Goal: Information Seeking & Learning: Compare options

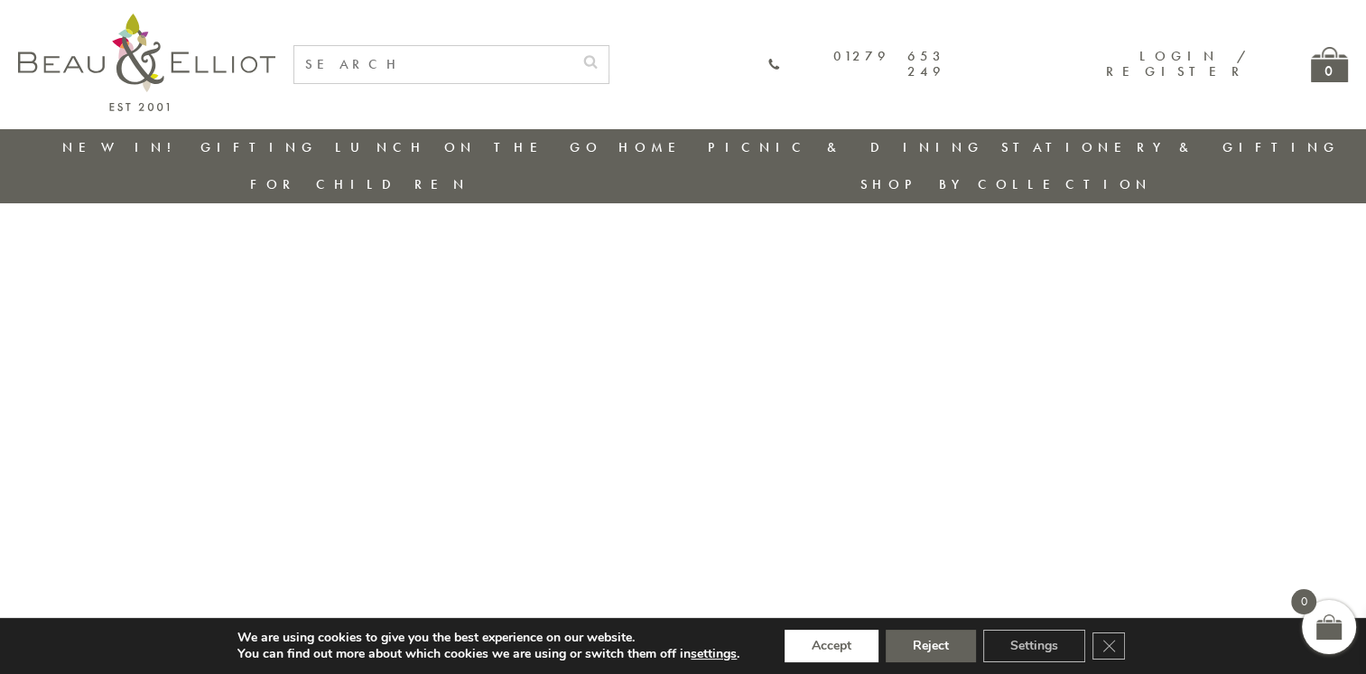
click at [832, 633] on button "Accept" at bounding box center [832, 645] width 94 height 33
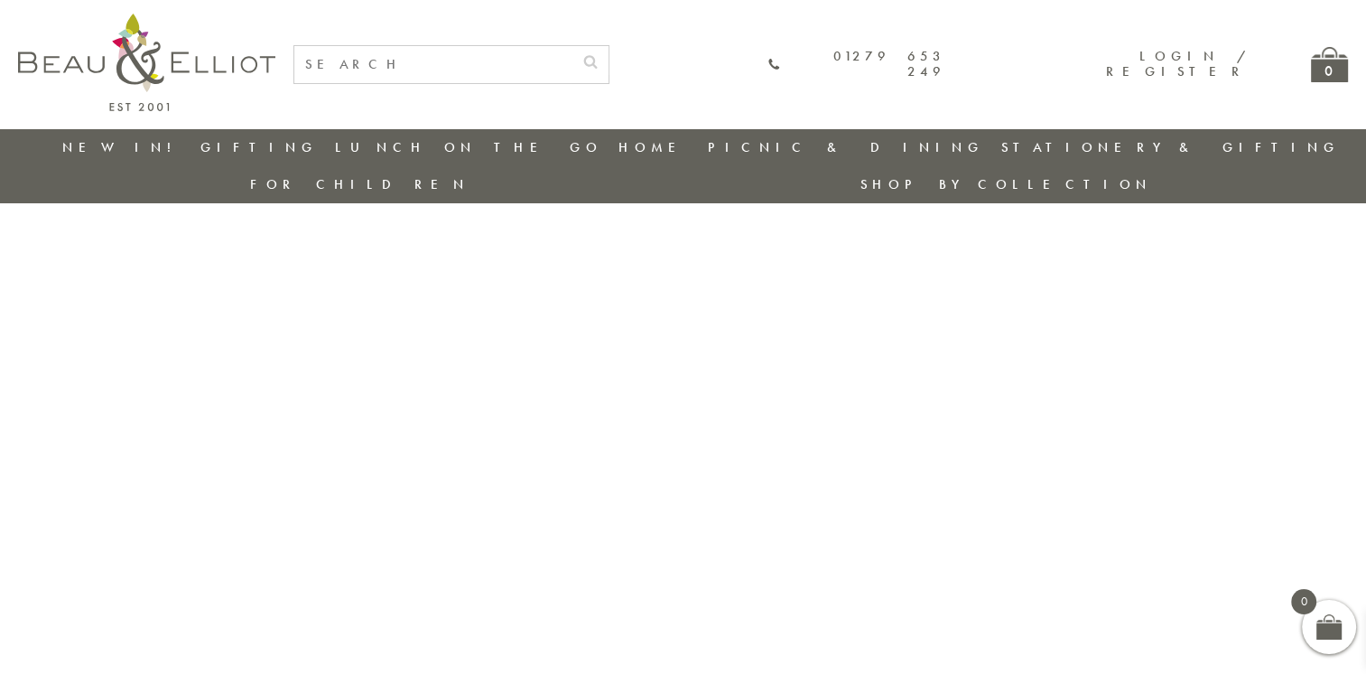
click at [550, 69] on input "text" at bounding box center [433, 64] width 278 height 37
type input "lunch"
click at [572, 46] on button "submit" at bounding box center [590, 60] width 36 height 29
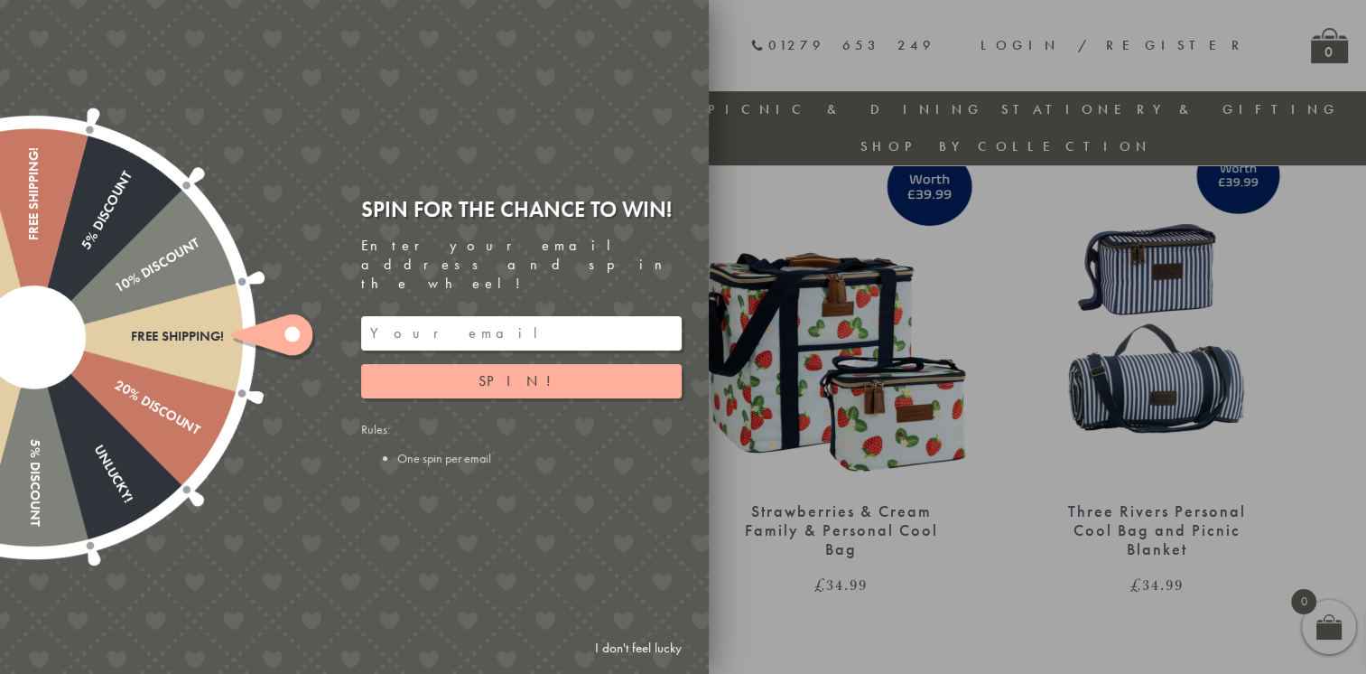
scroll to position [683, 0]
click at [631, 209] on div "Spin for the chance to win! Enter your email address and spin the wheel! Spin! …" at bounding box center [528, 336] width 361 height 311
click at [643, 637] on link "I don't feel lucky" at bounding box center [638, 647] width 105 height 33
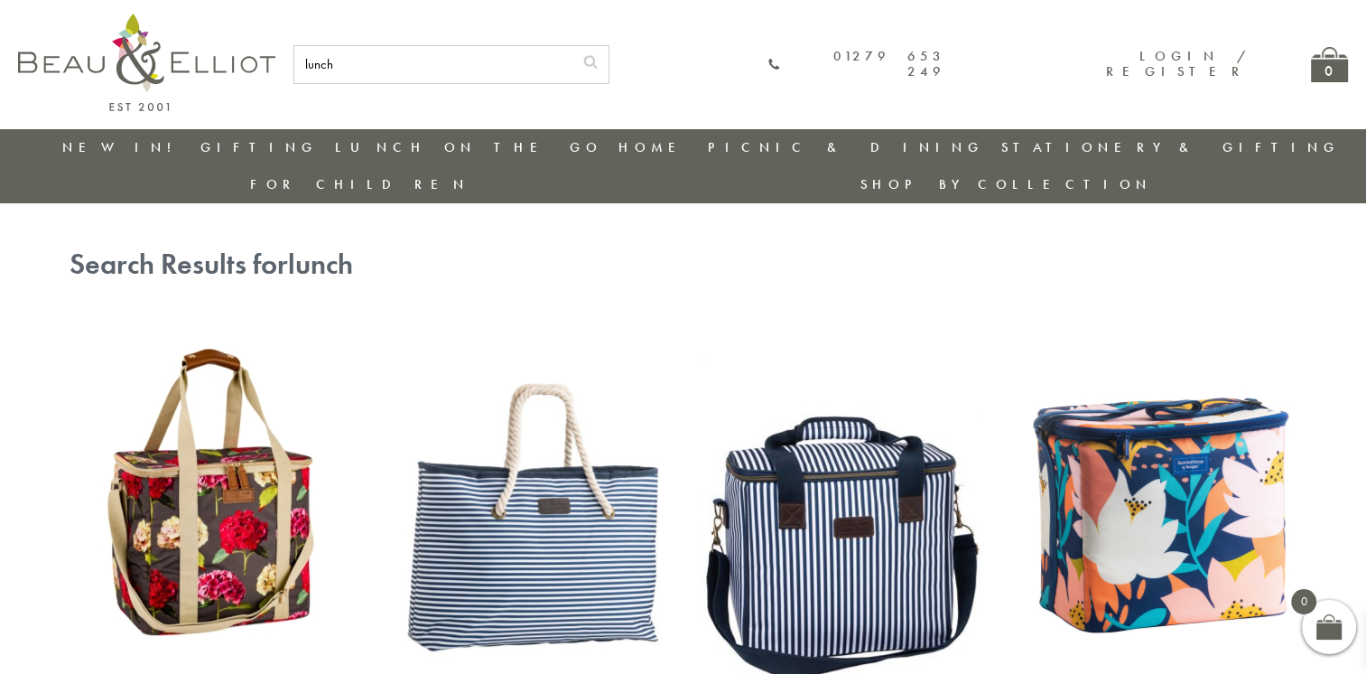
scroll to position [0, 0]
click at [572, 66] on input "lunch" at bounding box center [433, 64] width 278 height 37
type input "lunch bag"
click at [572, 46] on button "submit" at bounding box center [590, 60] width 36 height 29
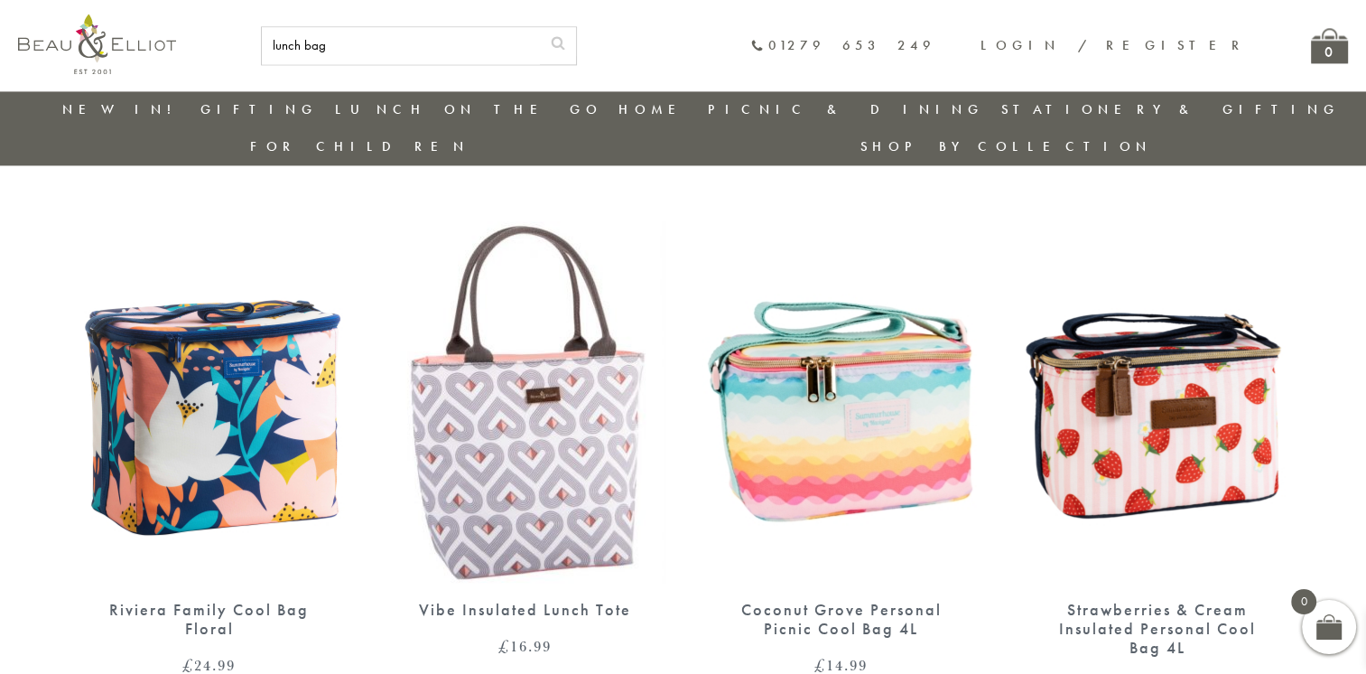
scroll to position [2742, 0]
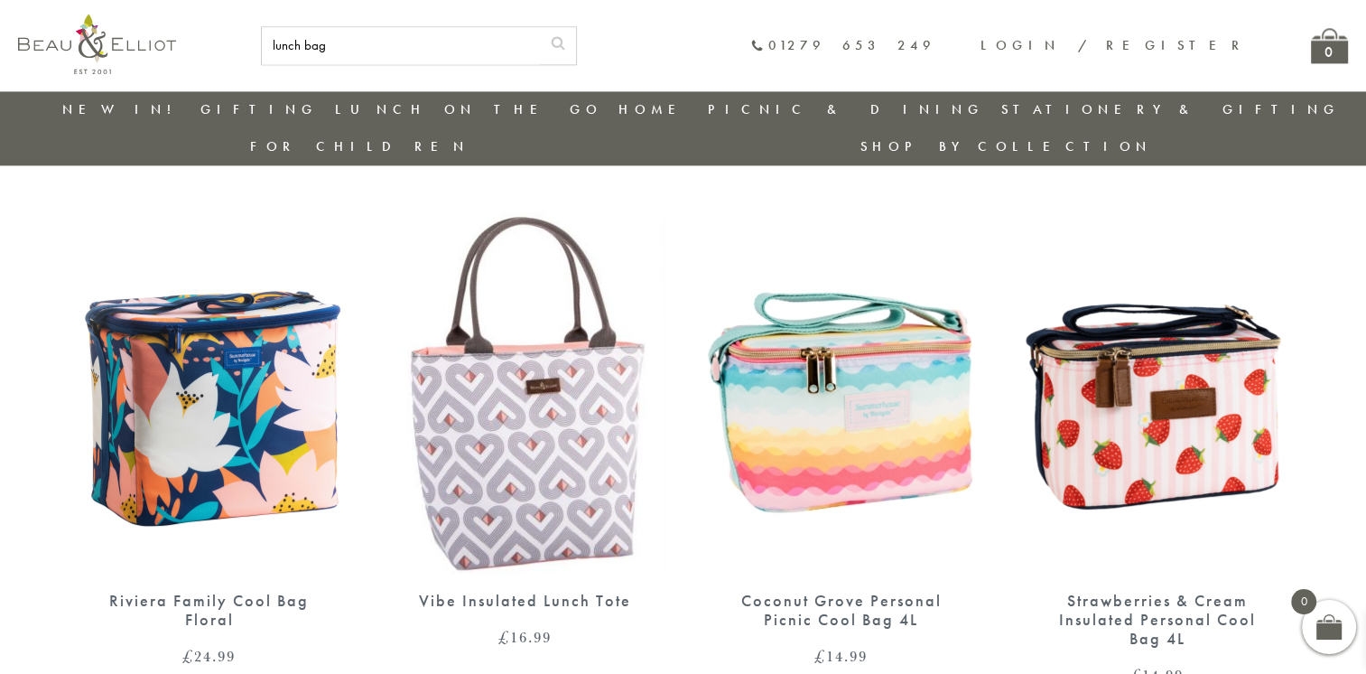
click at [547, 423] on img at bounding box center [526, 392] width 280 height 361
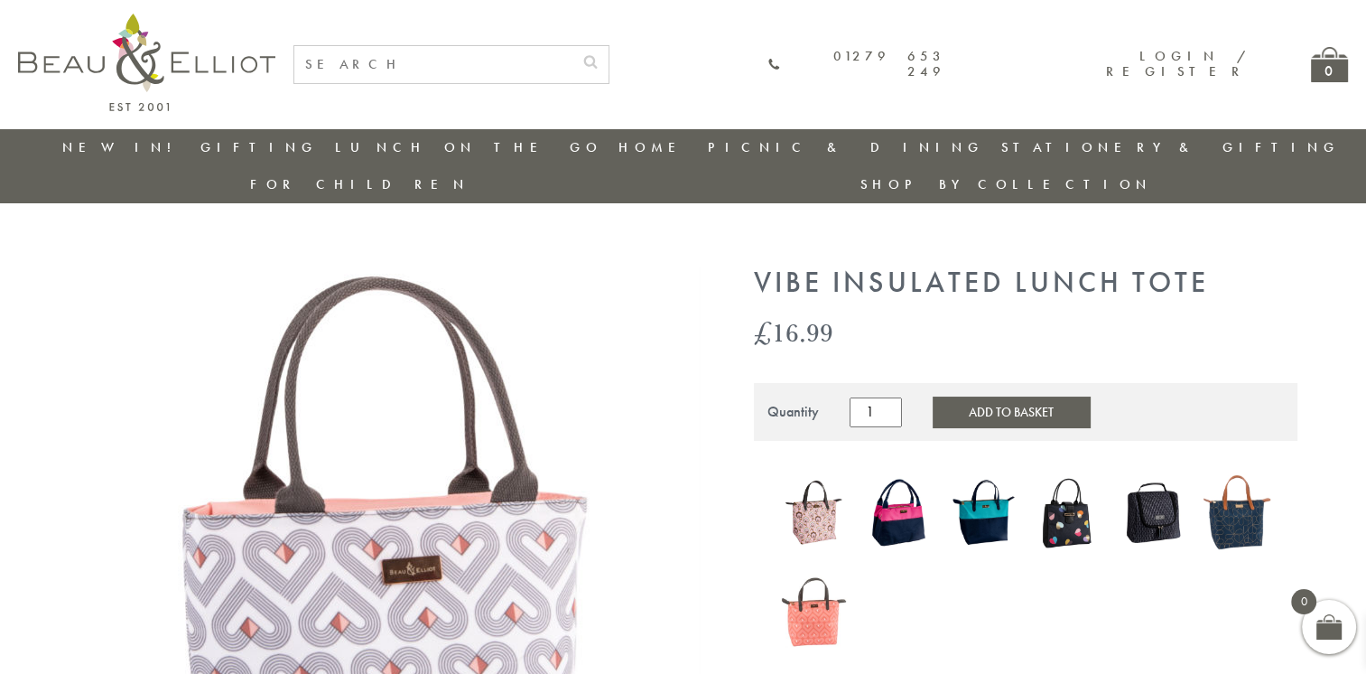
click at [825, 475] on img at bounding box center [814, 512] width 67 height 87
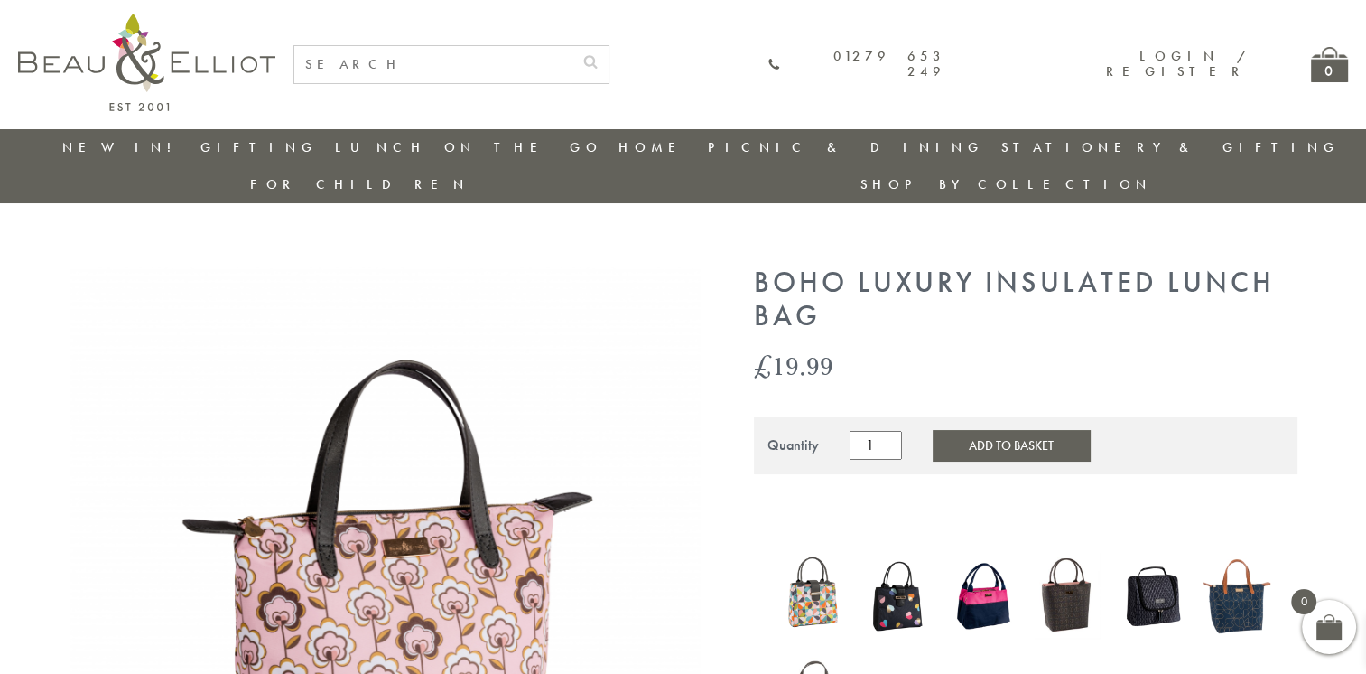
click at [814, 644] on img at bounding box center [814, 687] width 67 height 87
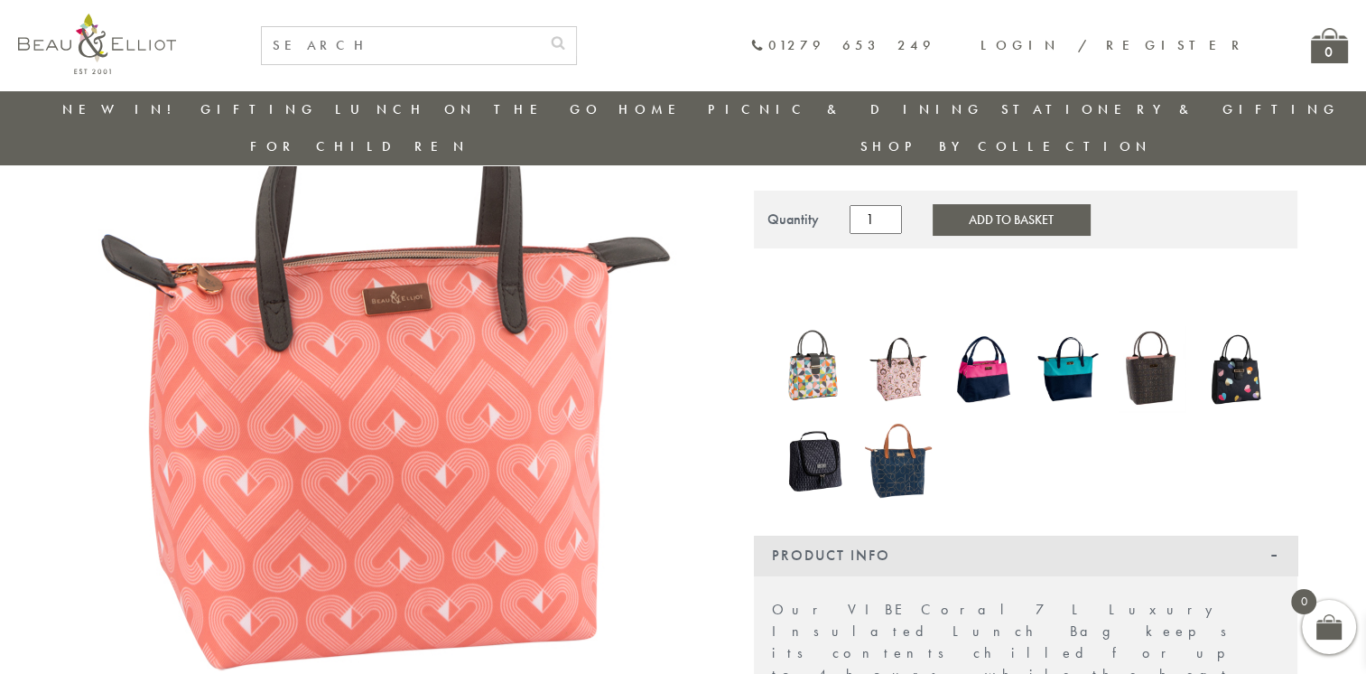
scroll to position [142, 0]
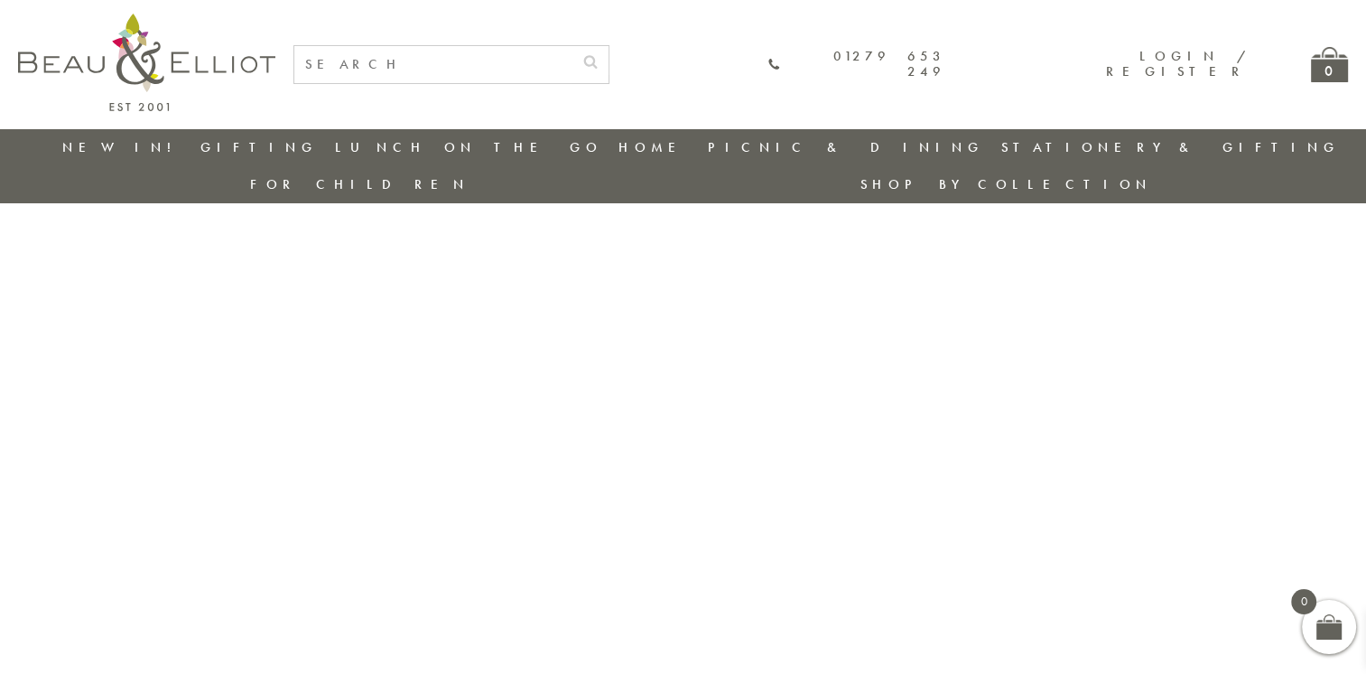
click at [554, 64] on input "text" at bounding box center [433, 64] width 278 height 37
type input "lunch bag"
click at [572, 46] on button "submit" at bounding box center [590, 60] width 36 height 29
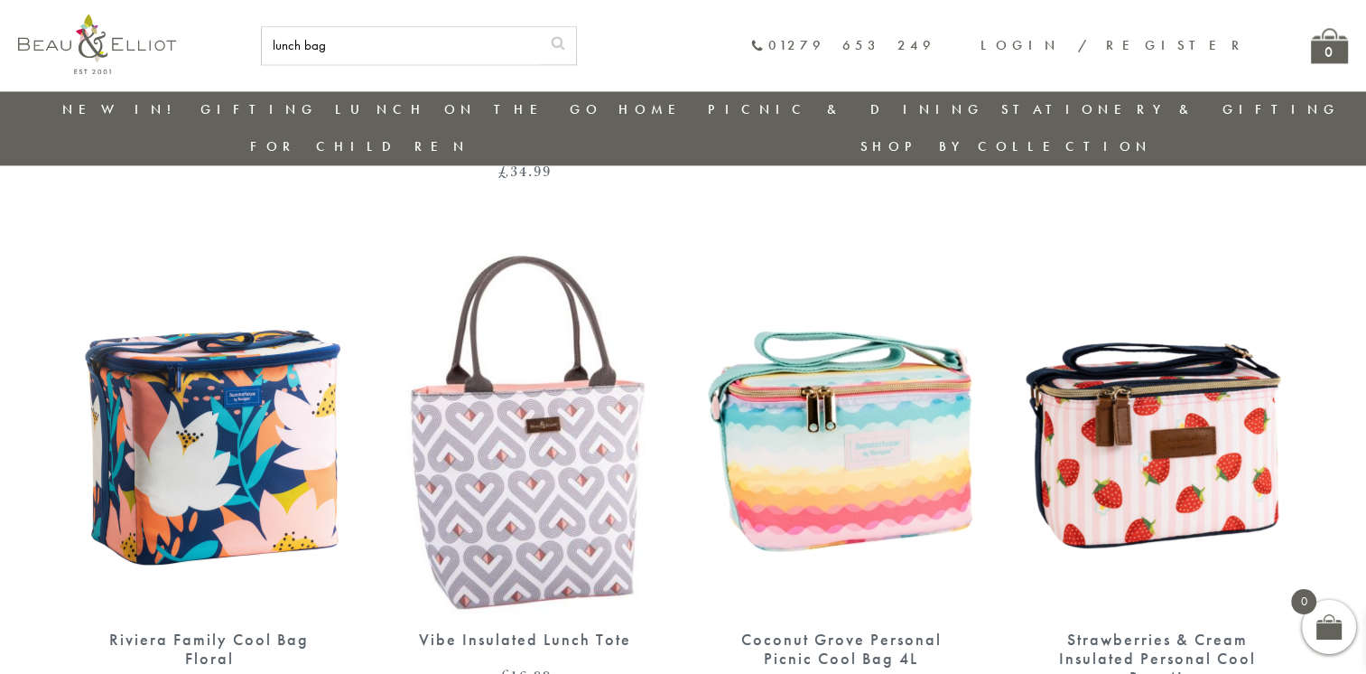
scroll to position [2706, 0]
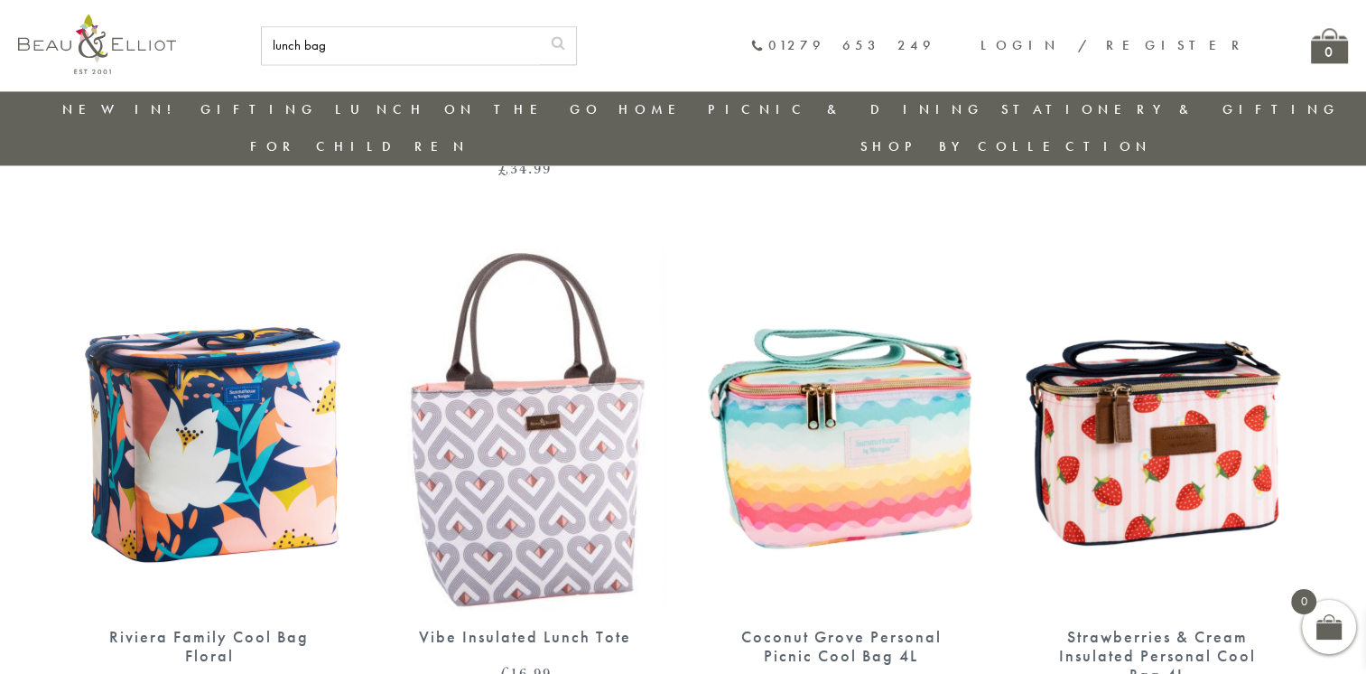
click at [554, 403] on img at bounding box center [526, 428] width 280 height 361
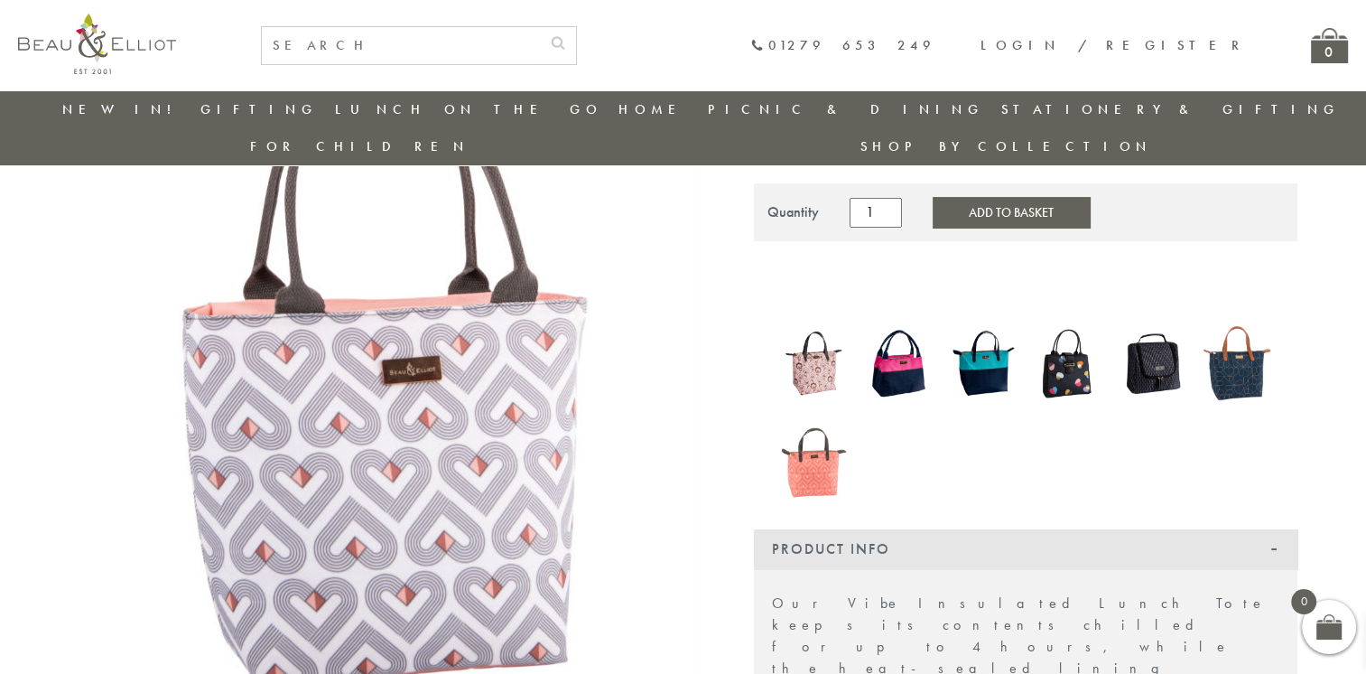
scroll to position [167, 0]
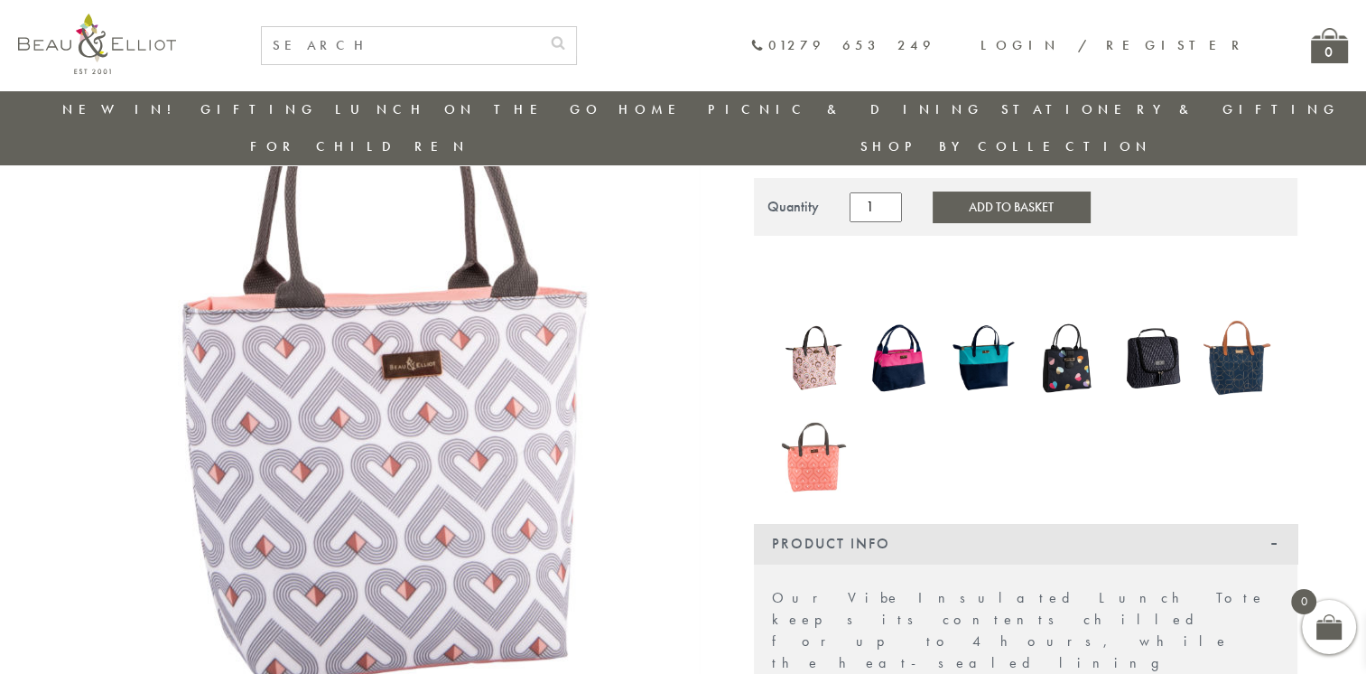
click at [812, 327] on img at bounding box center [814, 357] width 67 height 87
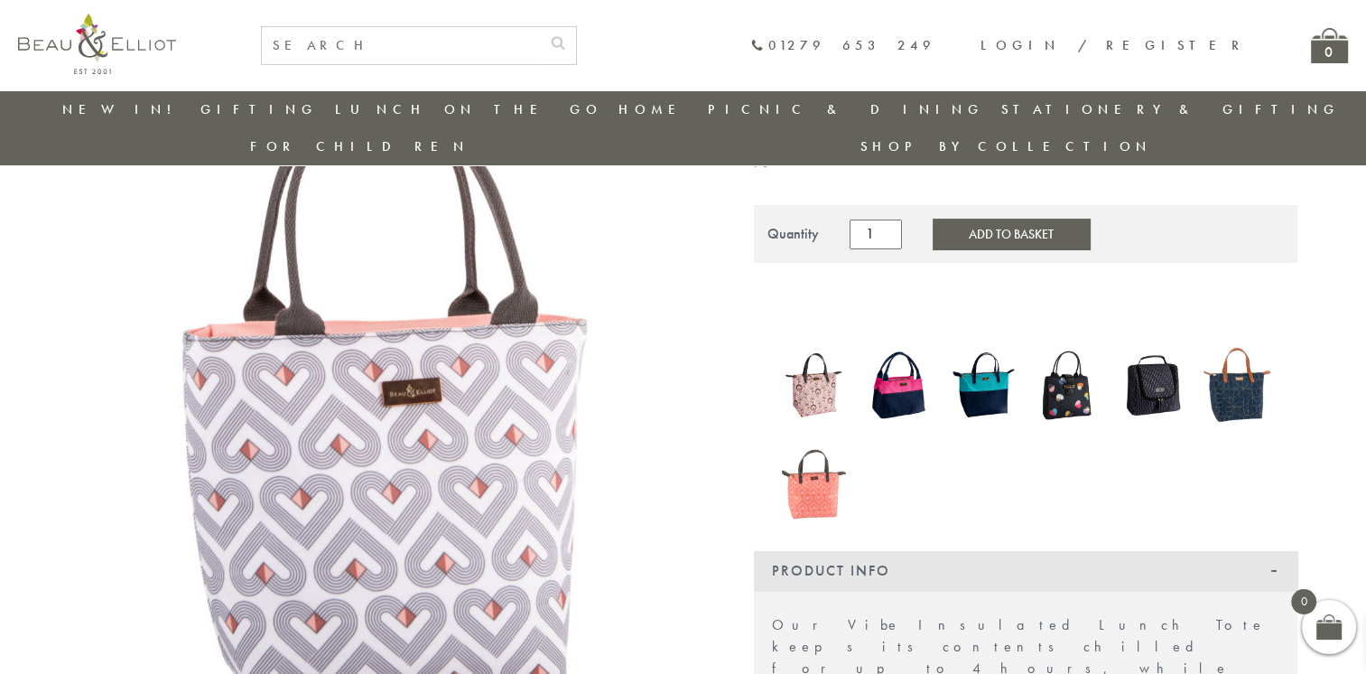
scroll to position [134, 0]
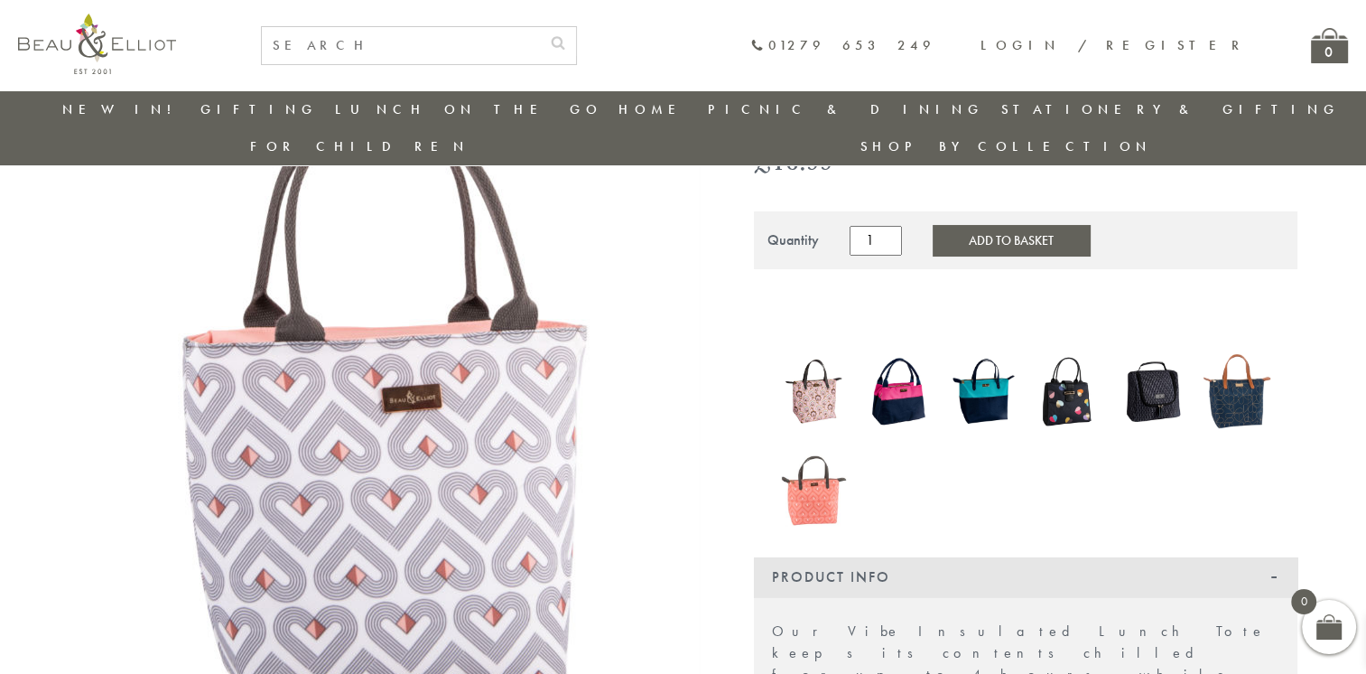
click at [813, 463] on img at bounding box center [814, 482] width 67 height 87
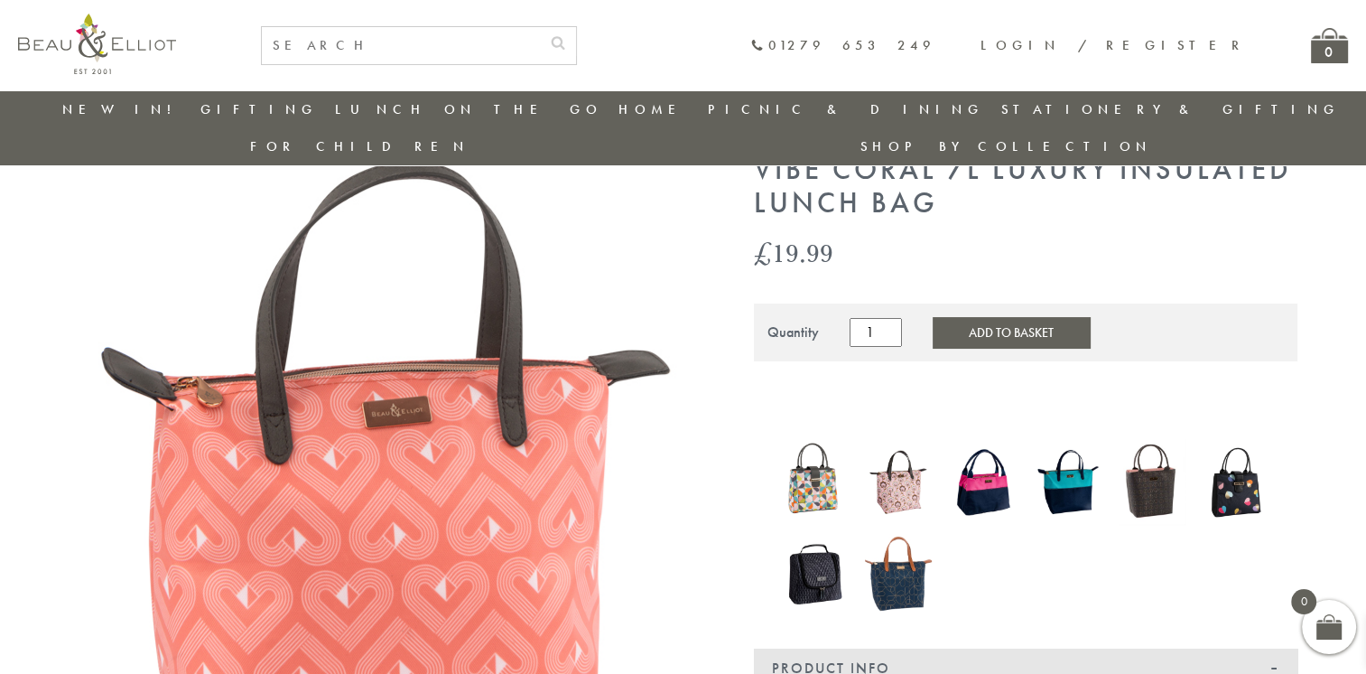
scroll to position [106, 0]
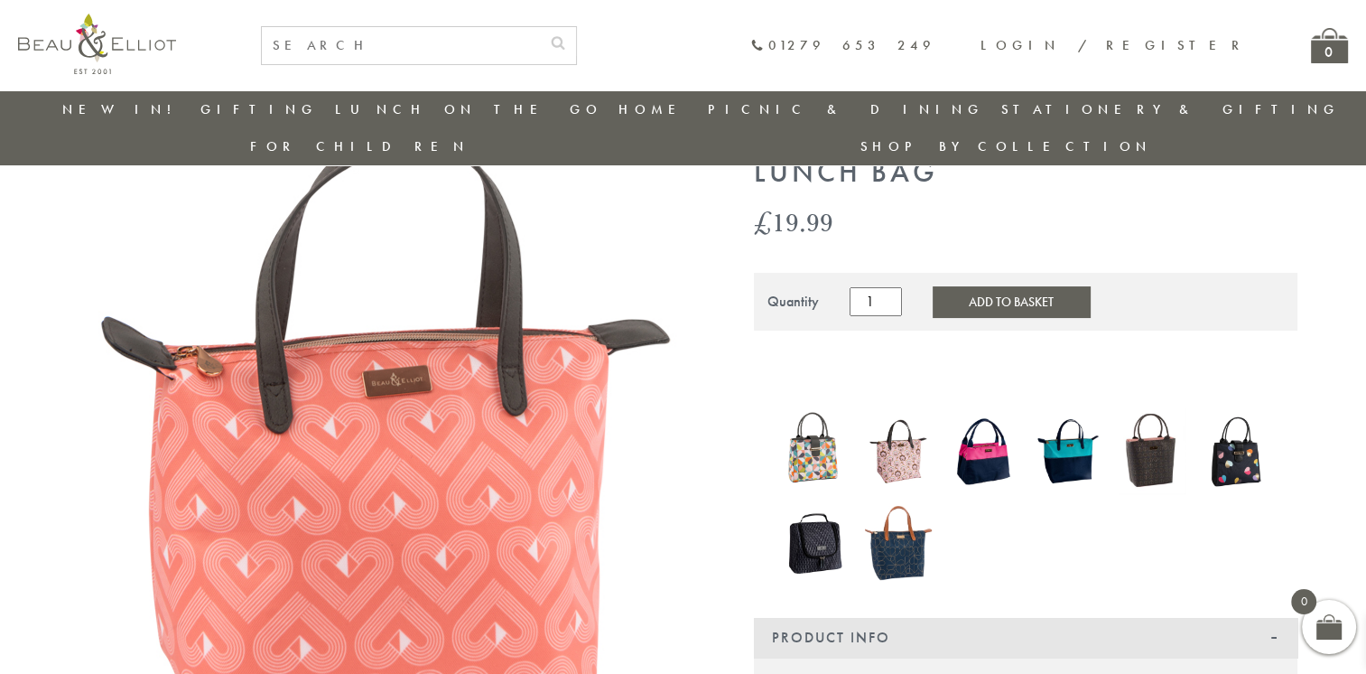
click at [914, 498] on img at bounding box center [898, 542] width 67 height 88
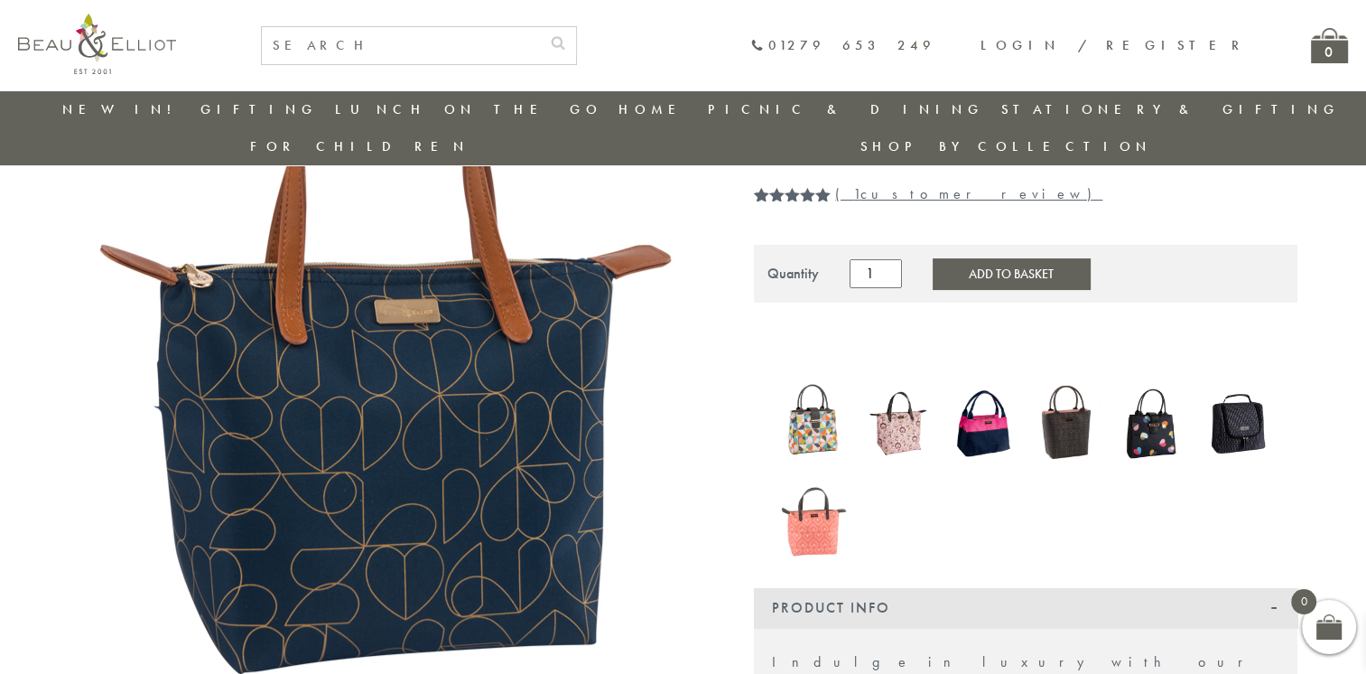
scroll to position [178, 0]
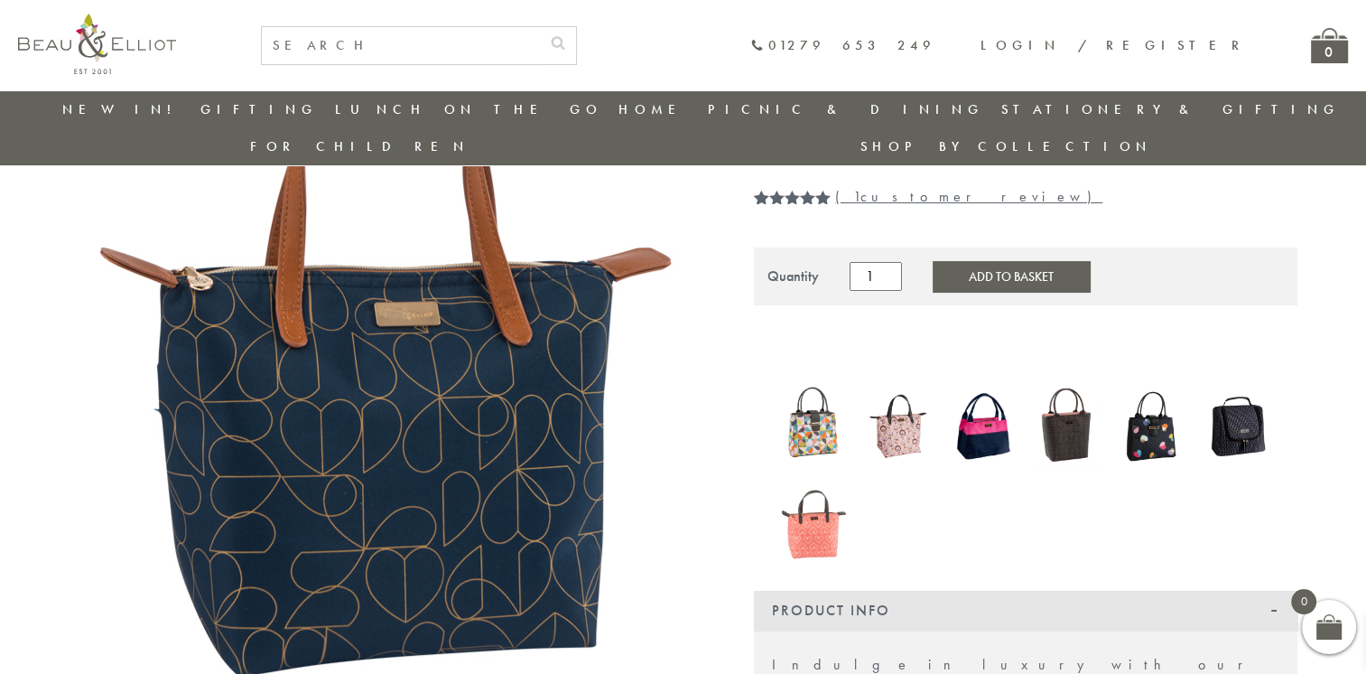
click at [883, 395] on img at bounding box center [898, 426] width 67 height 87
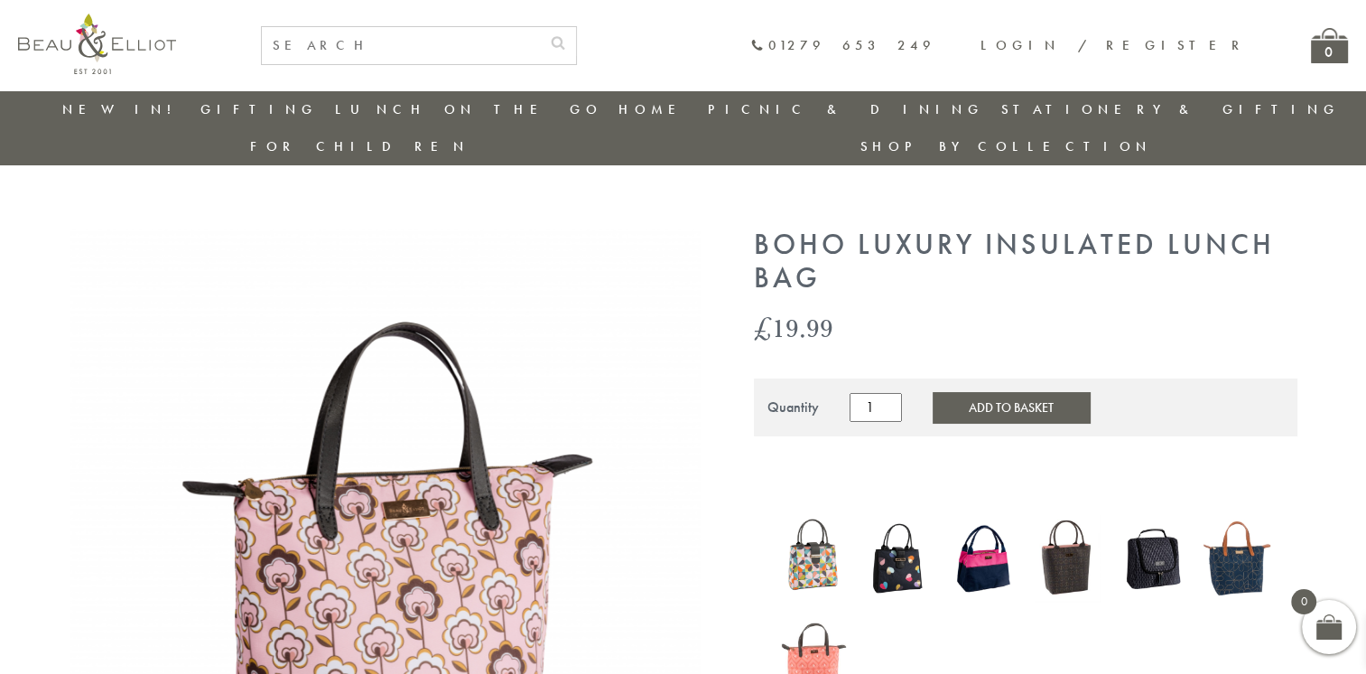
scroll to position [53, 0]
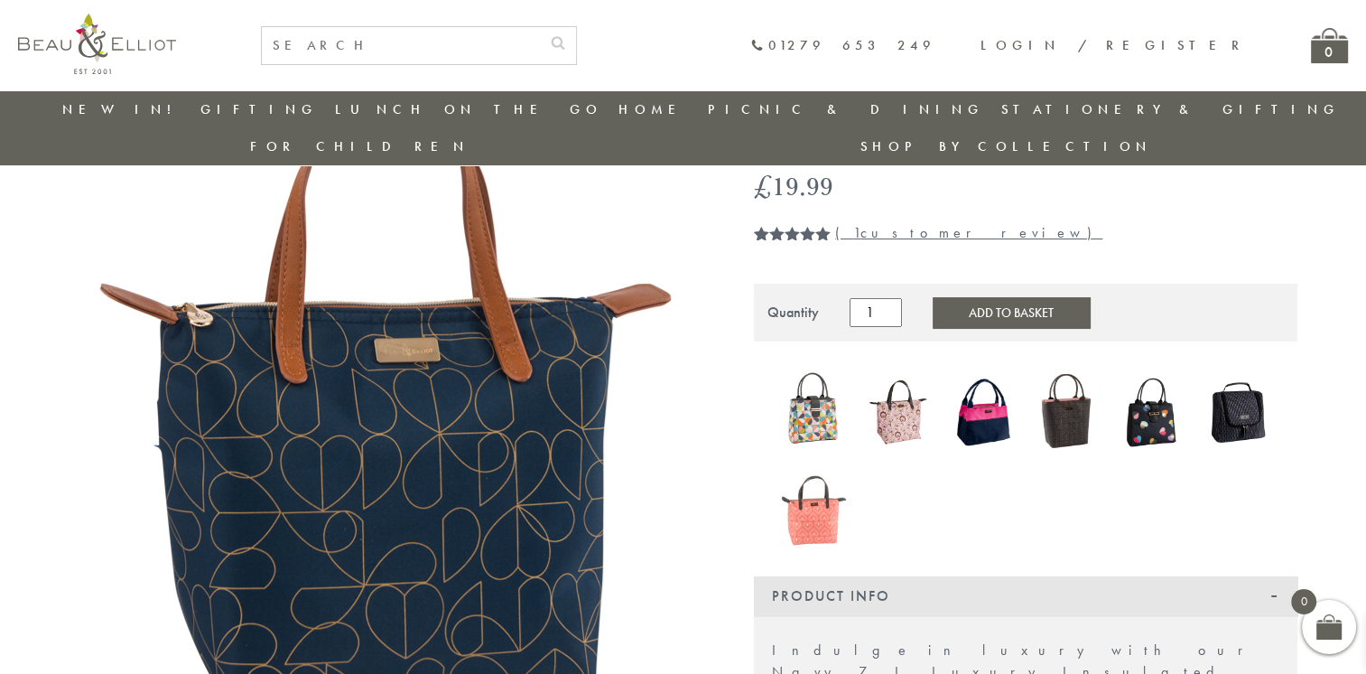
scroll to position [140, 0]
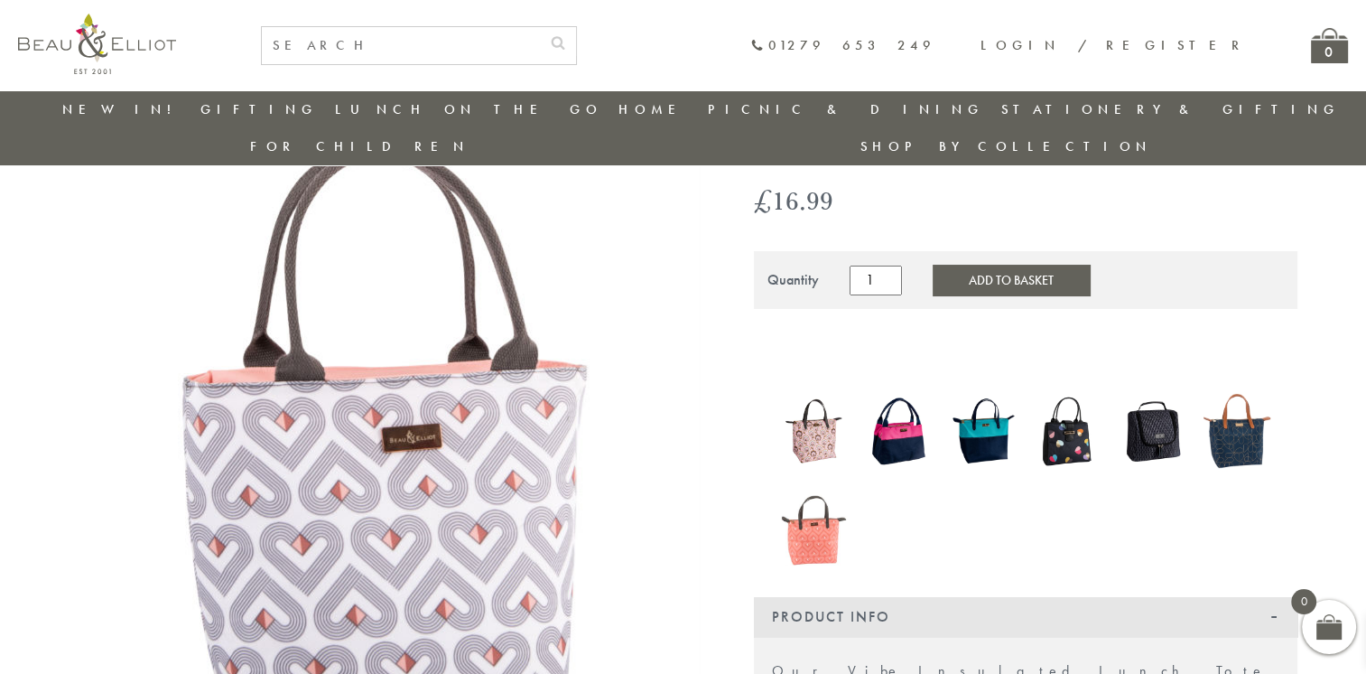
scroll to position [94, 0]
click at [1218, 386] on img at bounding box center [1236, 430] width 67 height 88
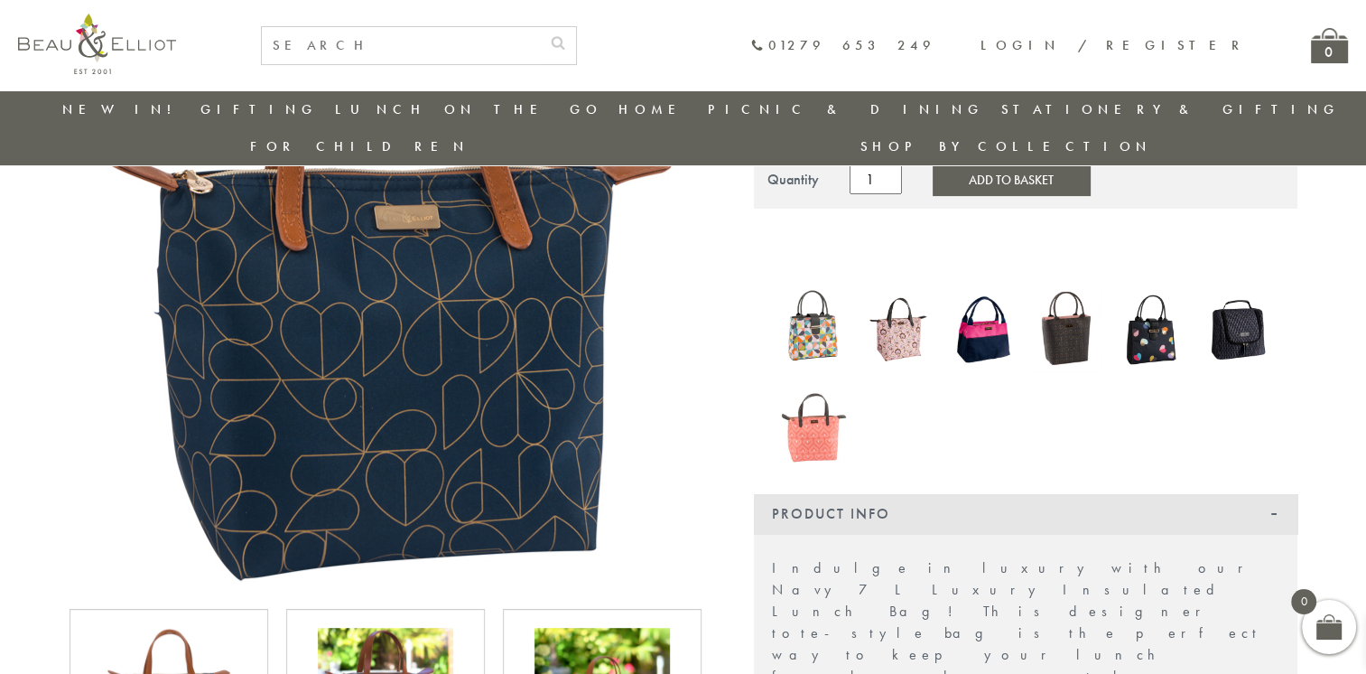
scroll to position [342, 0]
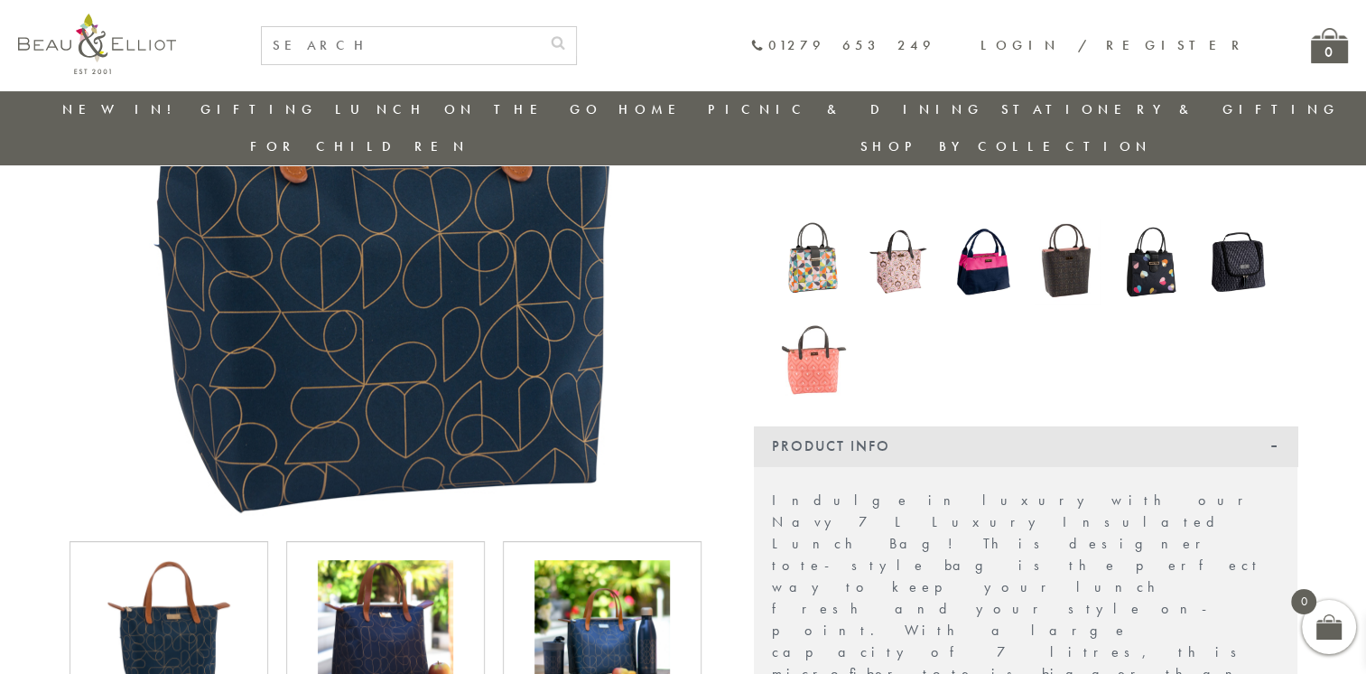
click at [827, 328] on img at bounding box center [814, 352] width 67 height 87
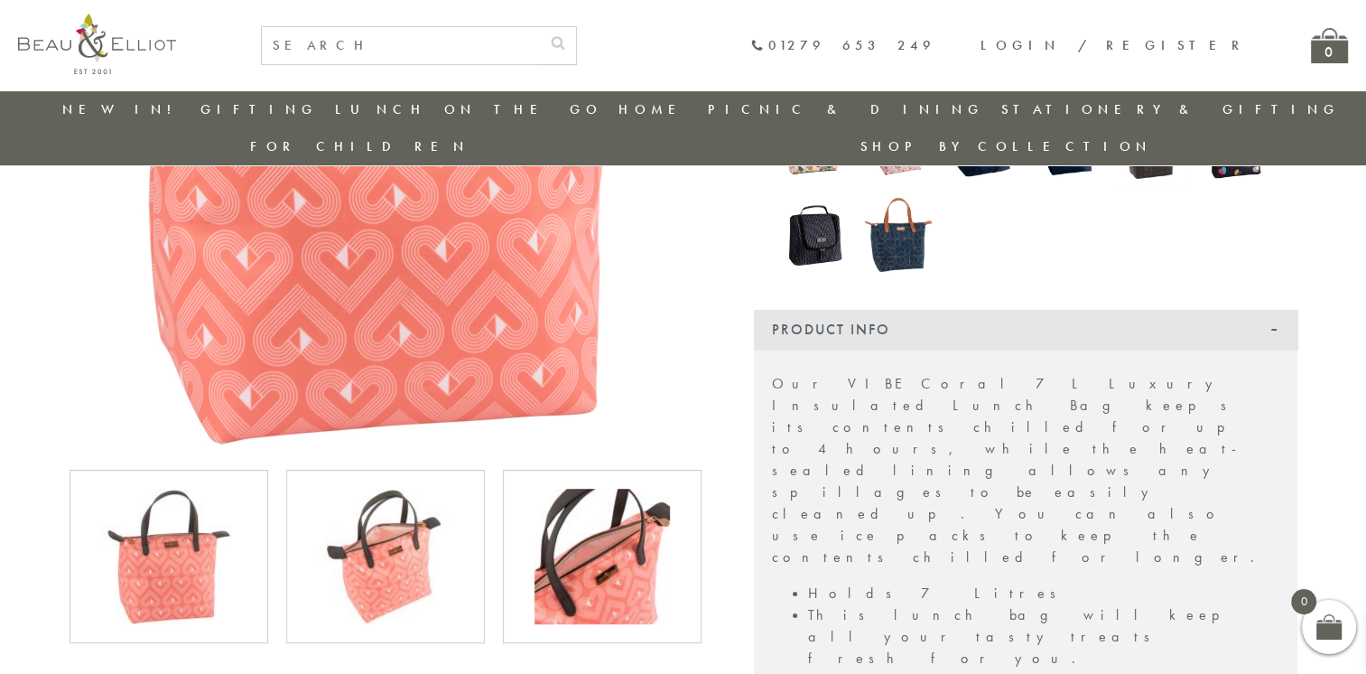
scroll to position [417, 0]
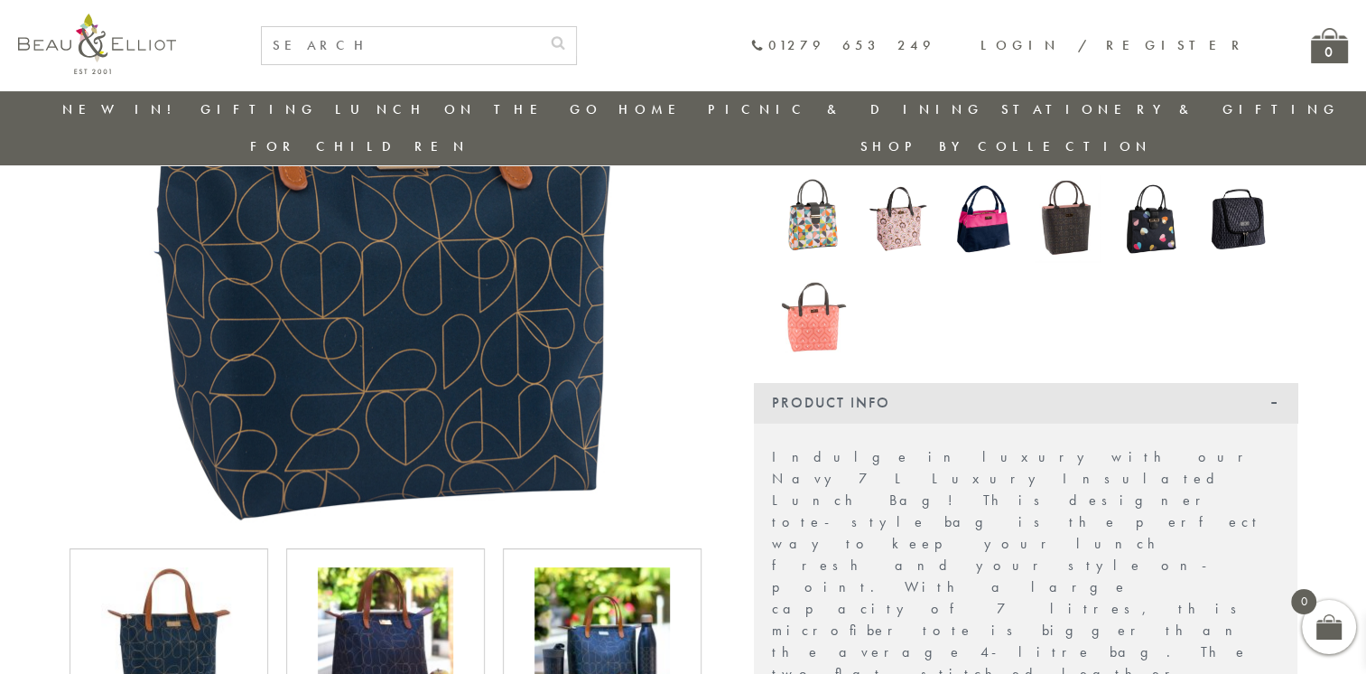
scroll to position [334, 0]
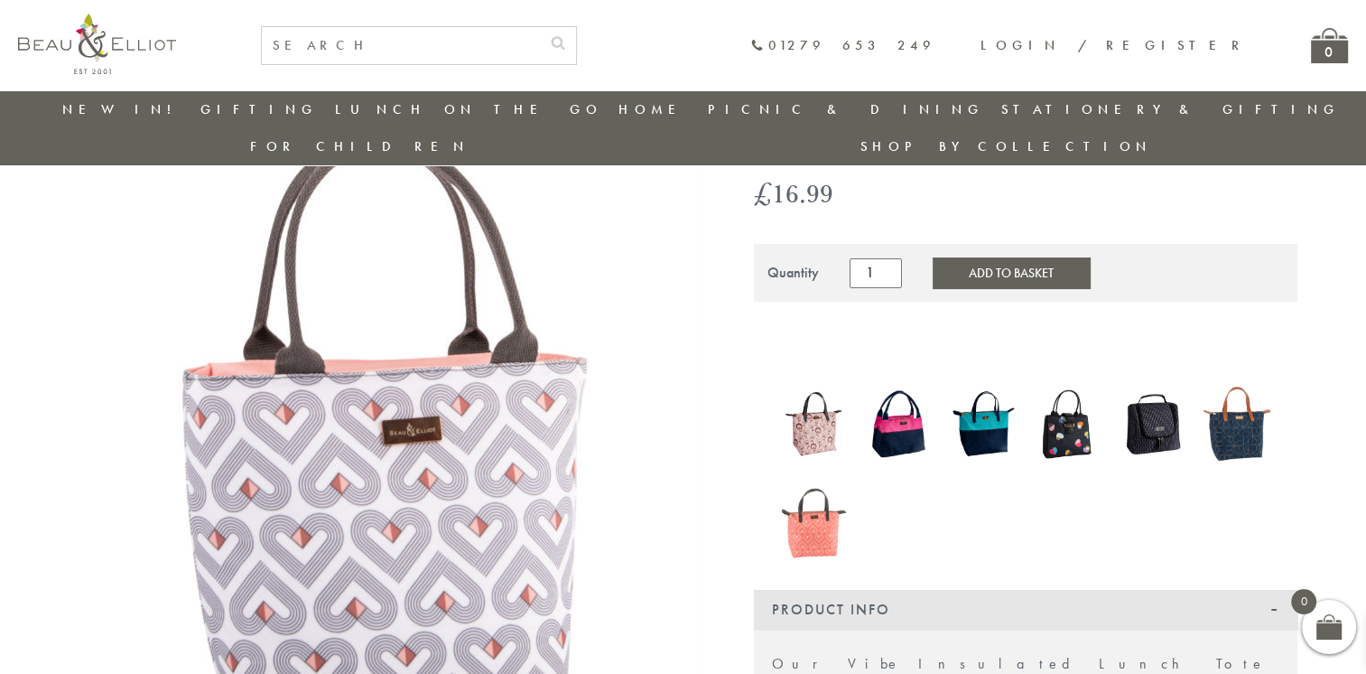
scroll to position [109, 0]
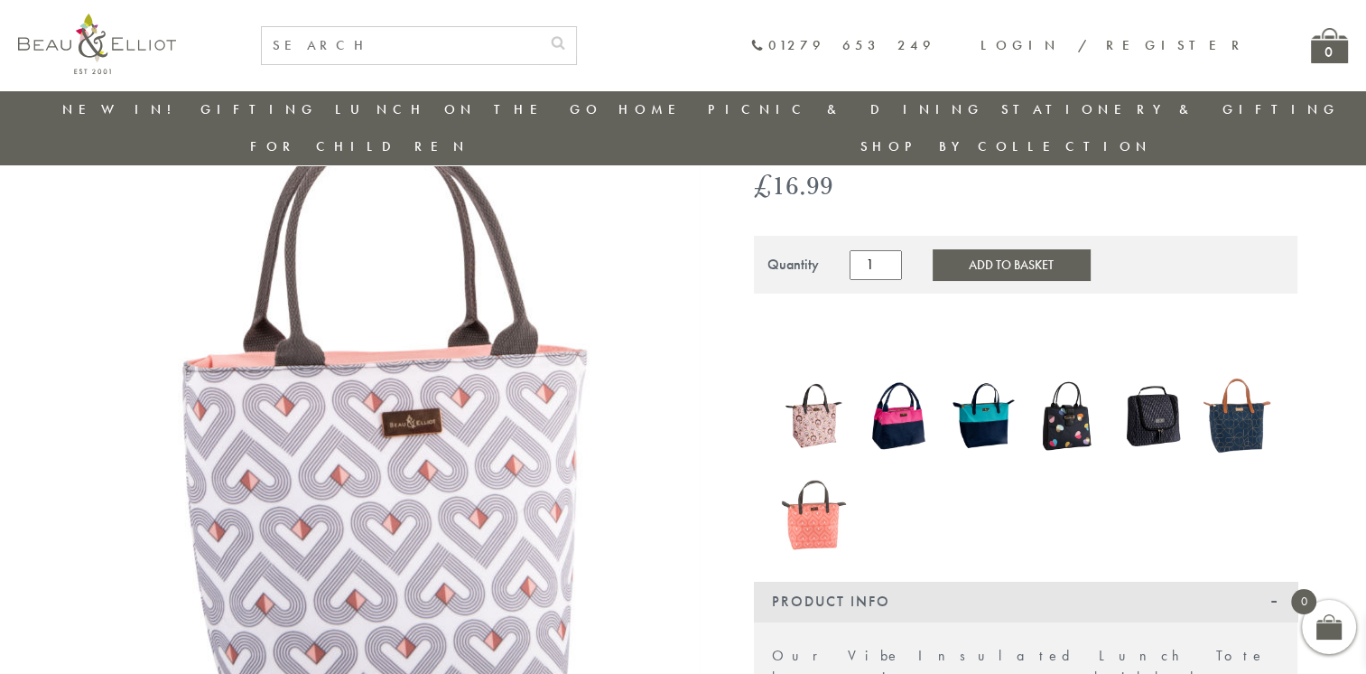
click at [790, 498] on img at bounding box center [814, 506] width 67 height 87
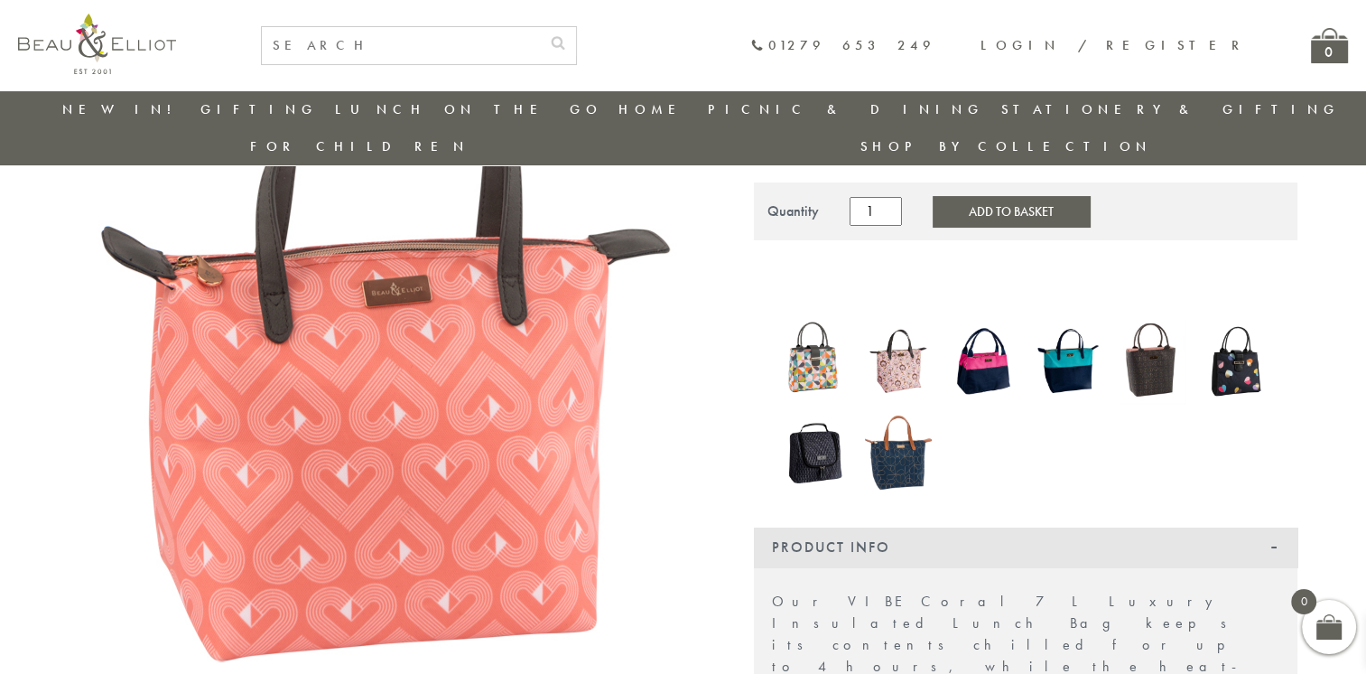
scroll to position [130, 0]
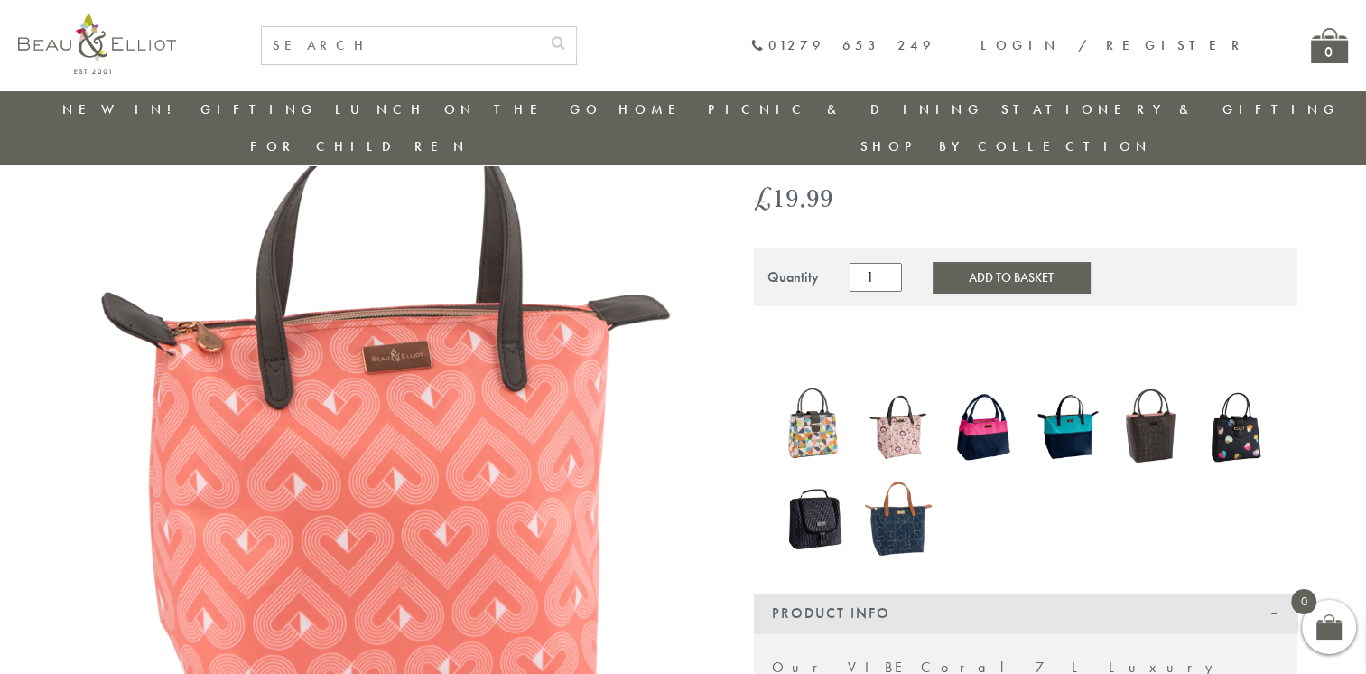
click at [899, 493] on img at bounding box center [898, 518] width 67 height 88
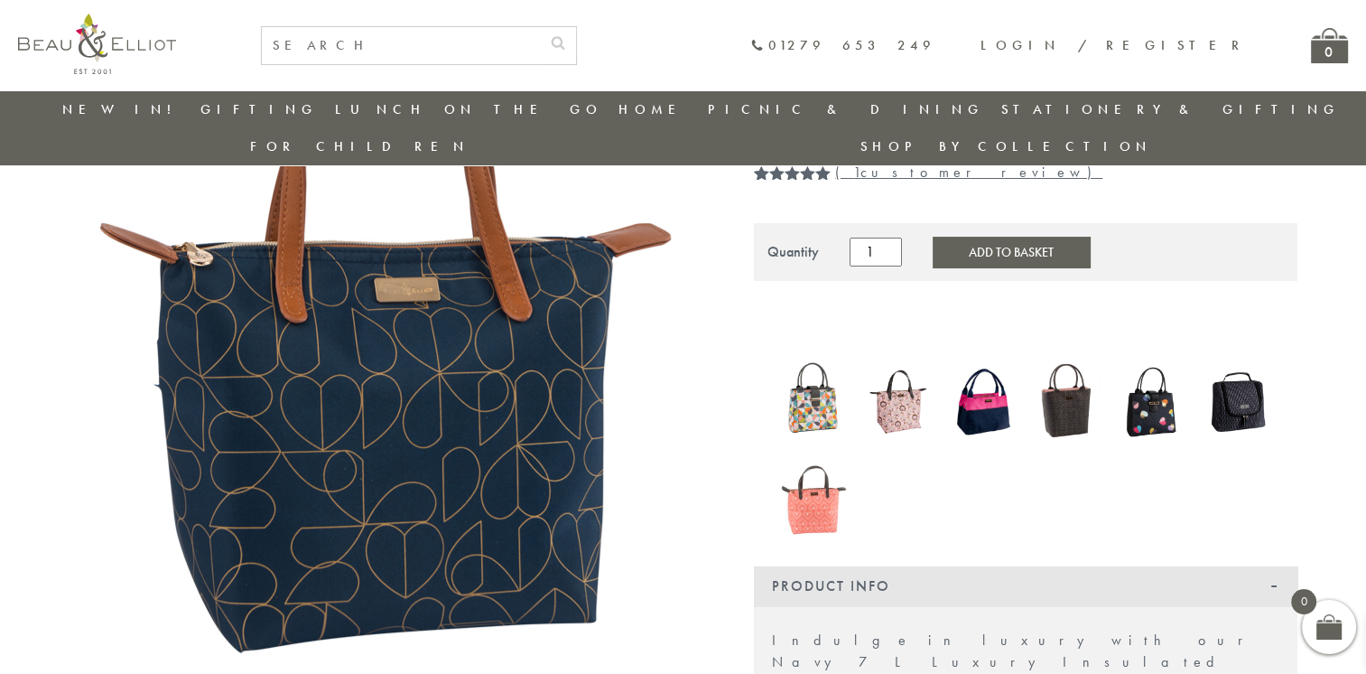
scroll to position [200, 0]
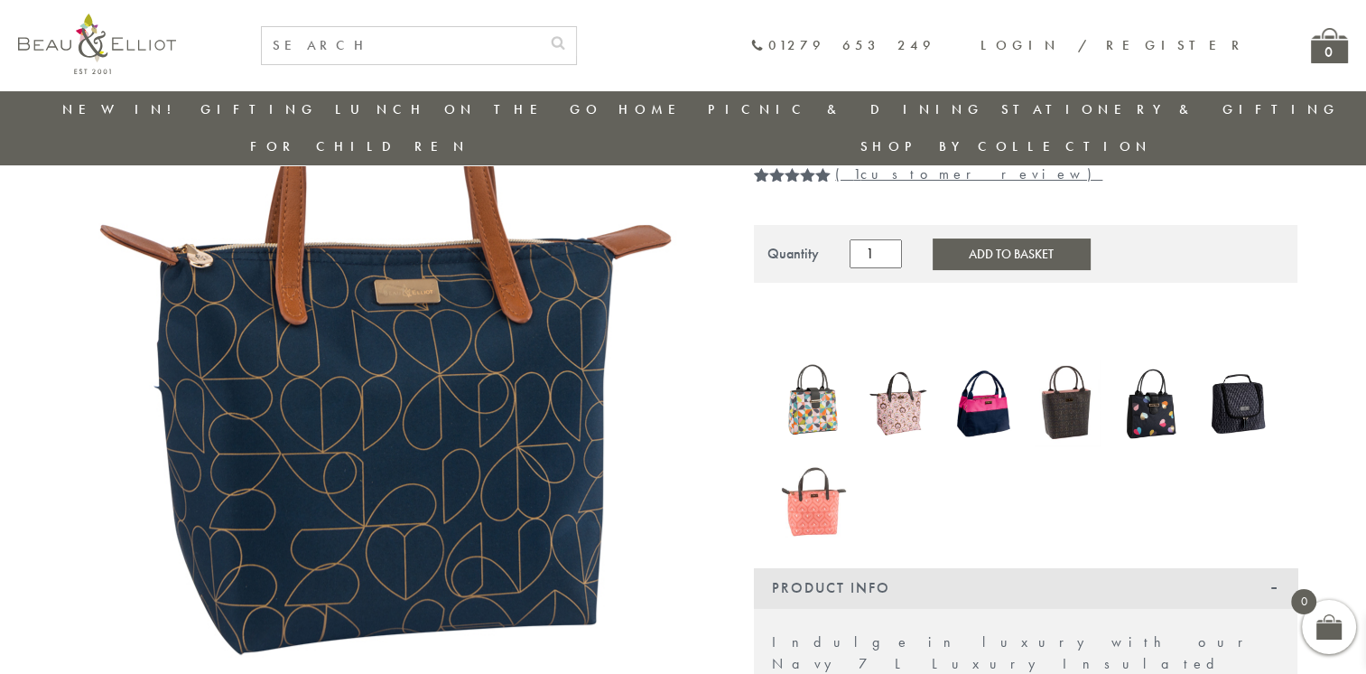
click at [811, 491] on img at bounding box center [814, 494] width 67 height 87
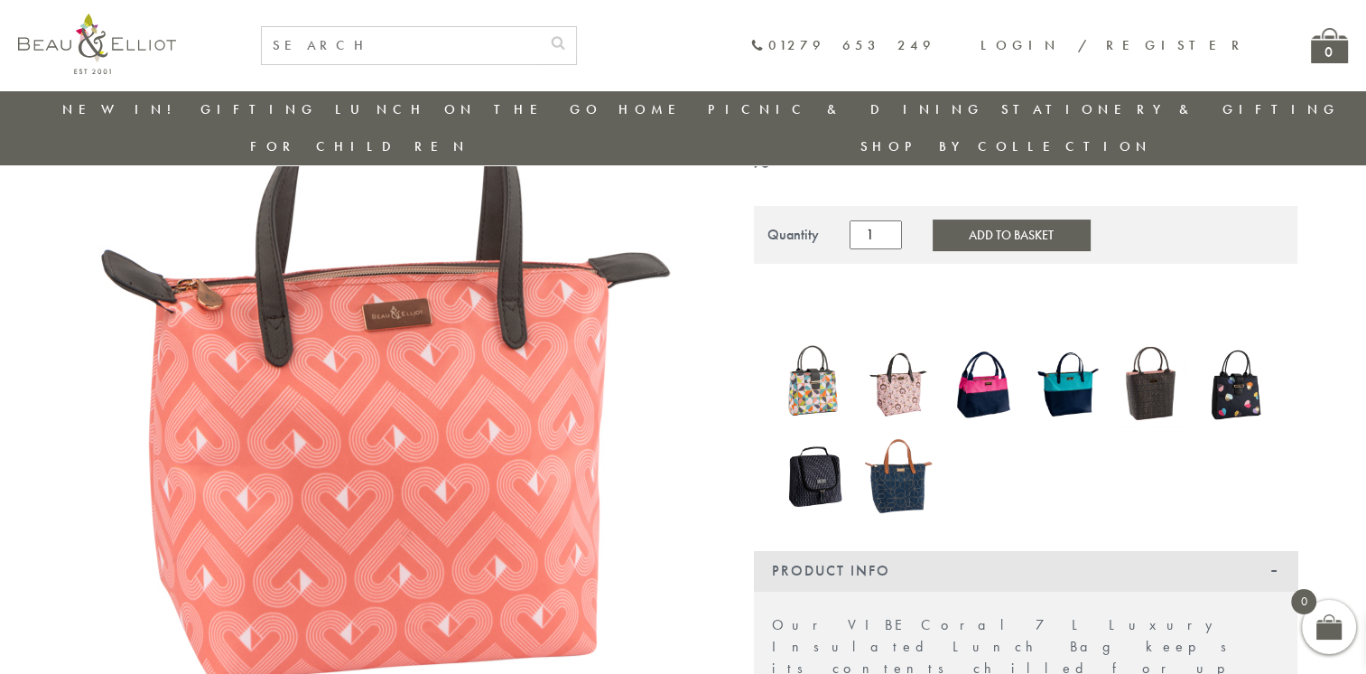
scroll to position [177, 0]
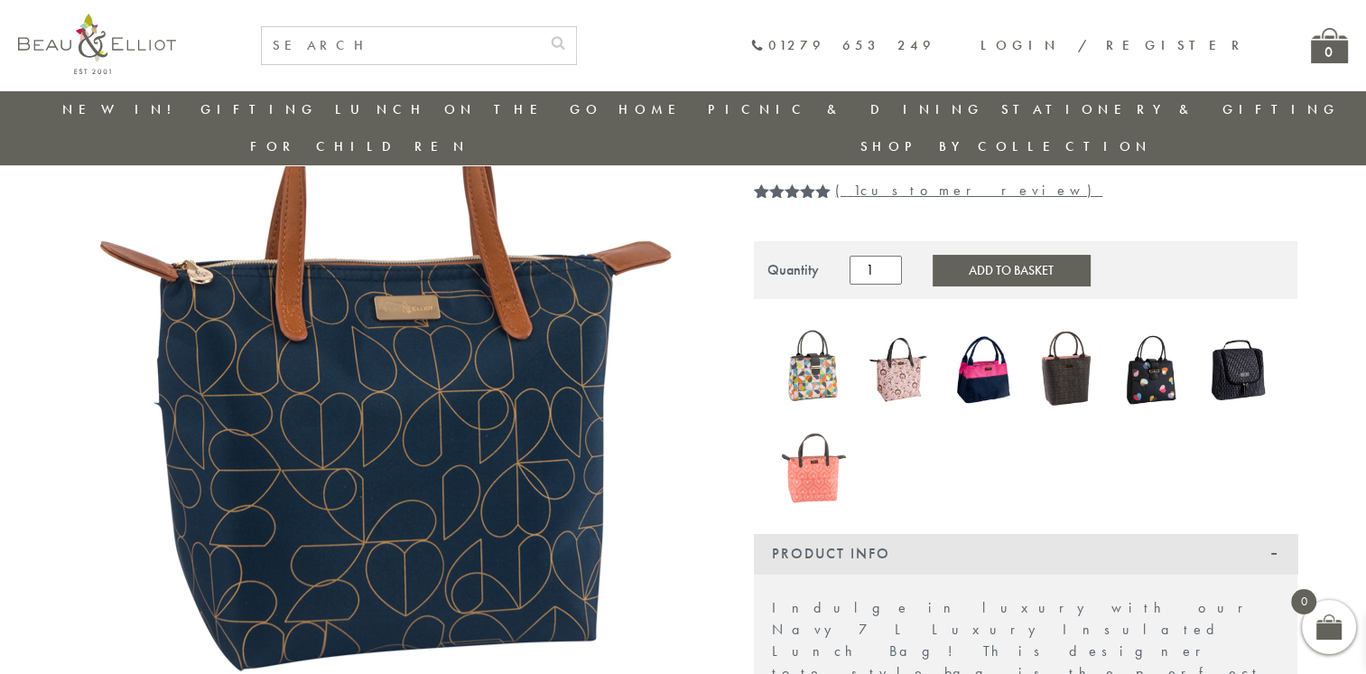
scroll to position [184, 0]
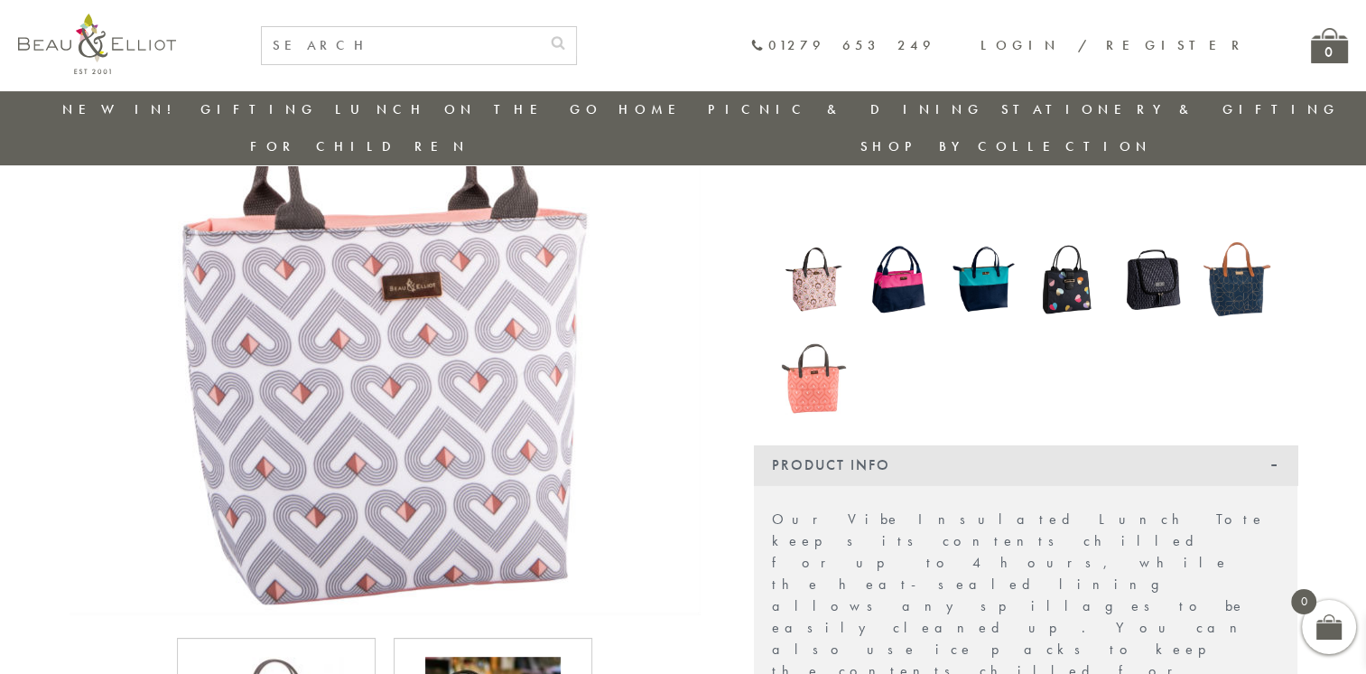
scroll to position [245, 0]
click at [837, 374] on img at bounding box center [814, 371] width 67 height 87
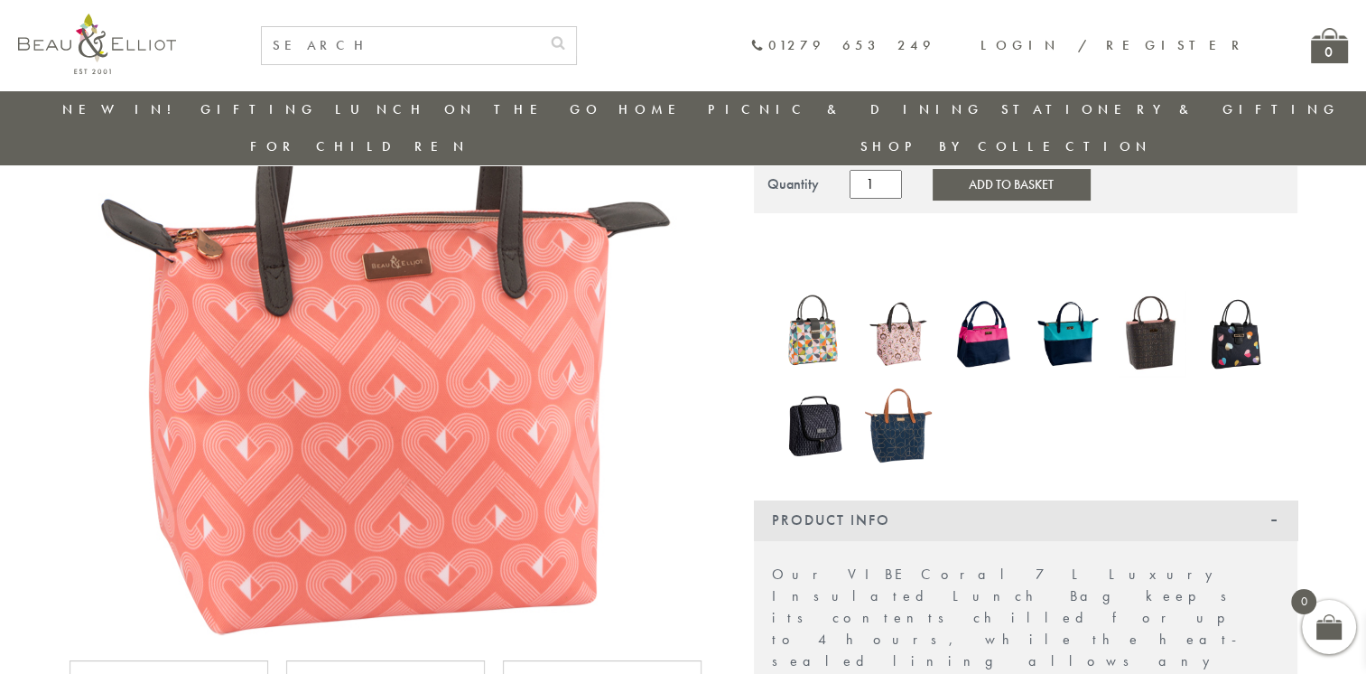
scroll to position [192, 0]
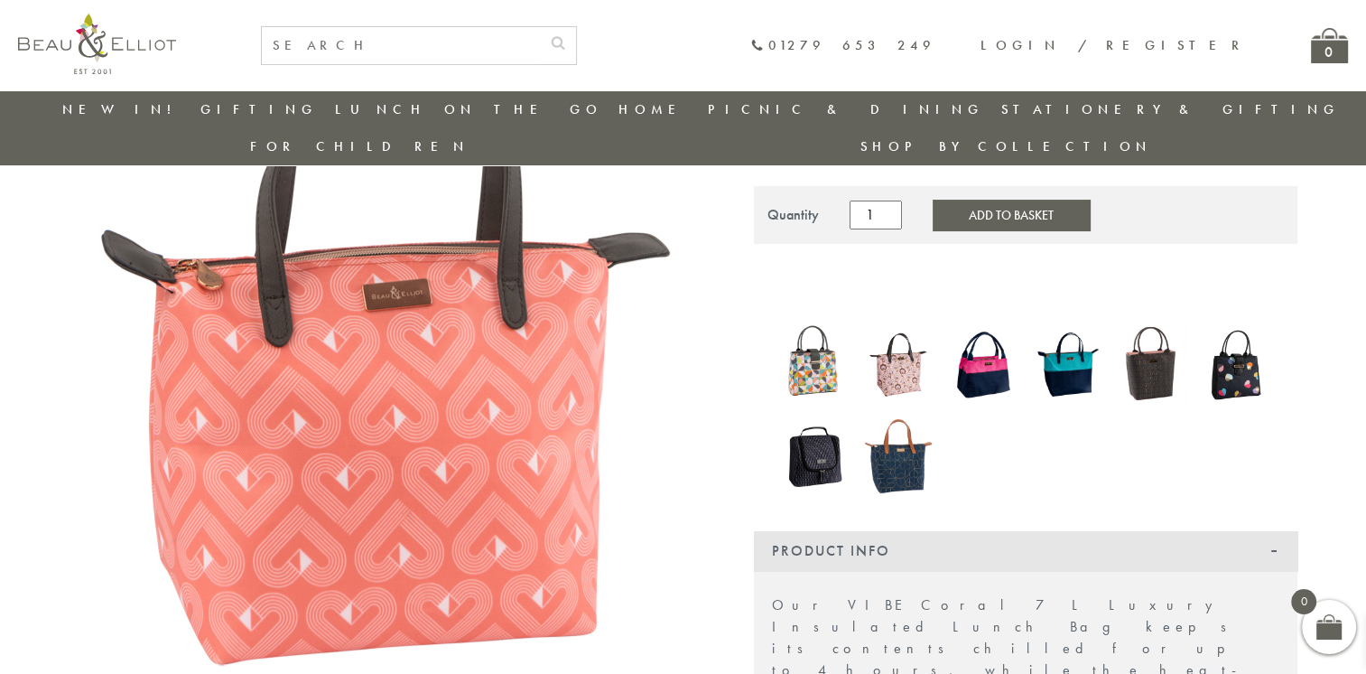
click at [892, 438] on img at bounding box center [898, 456] width 67 height 88
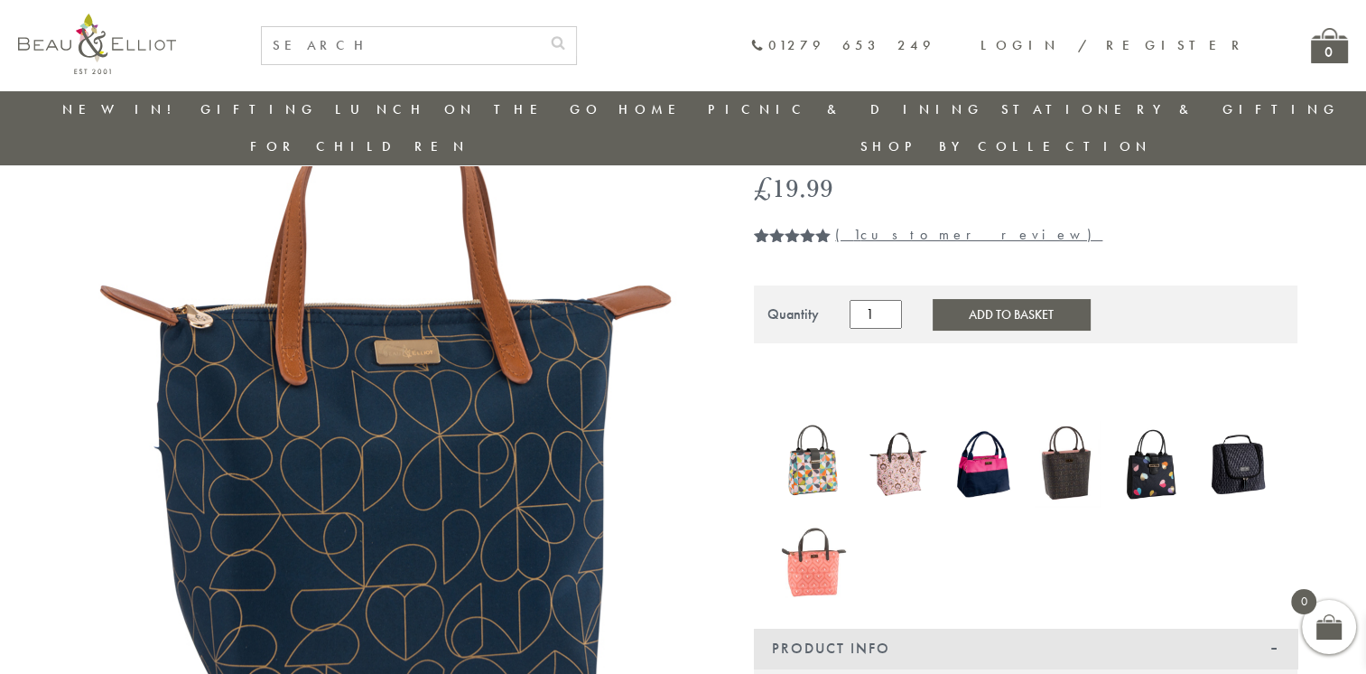
scroll to position [142, 0]
